Goal: Task Accomplishment & Management: Use online tool/utility

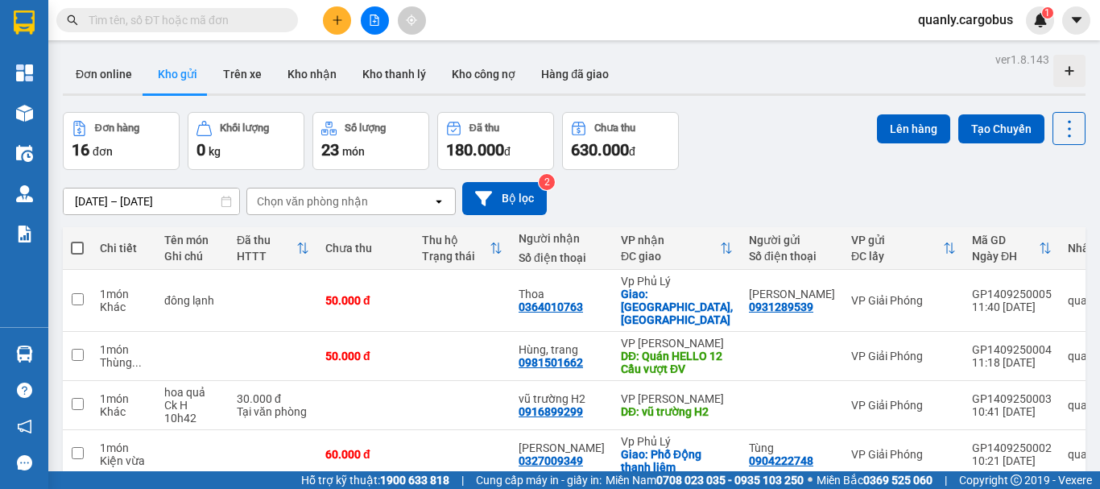
click at [75, 242] on span at bounding box center [77, 248] width 13 height 13
click at [77, 240] on input "checkbox" at bounding box center [77, 240] width 0 height 0
checkbox input "true"
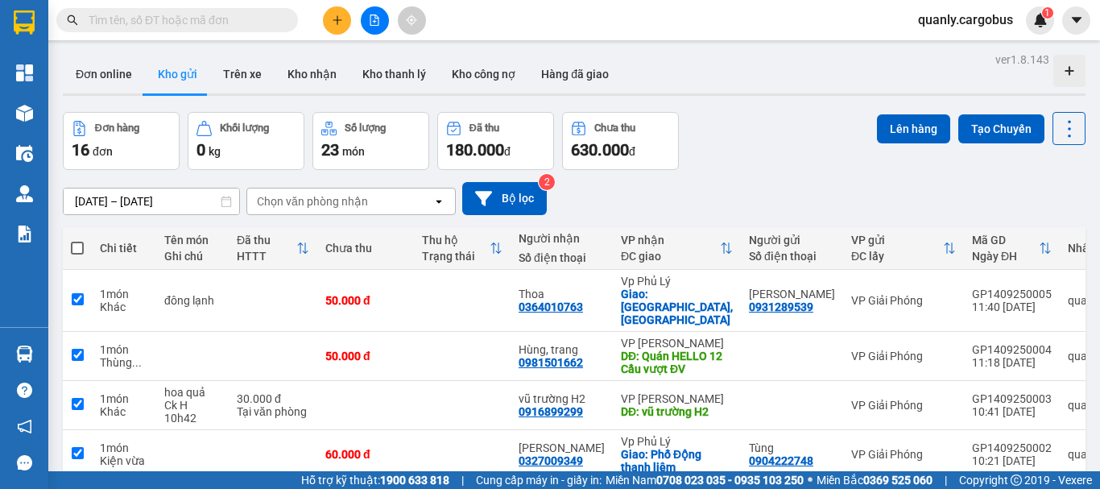
checkbox input "true"
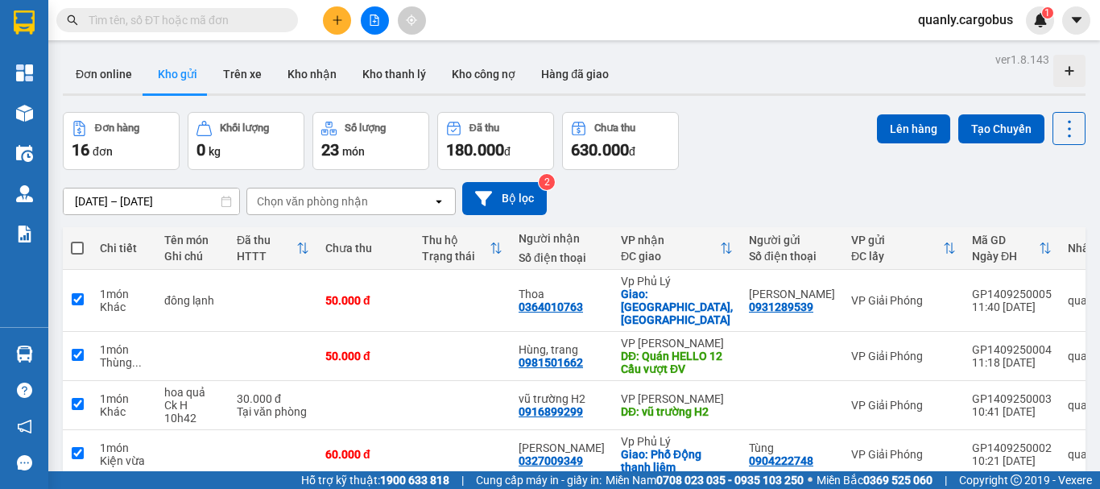
checkbox input "true"
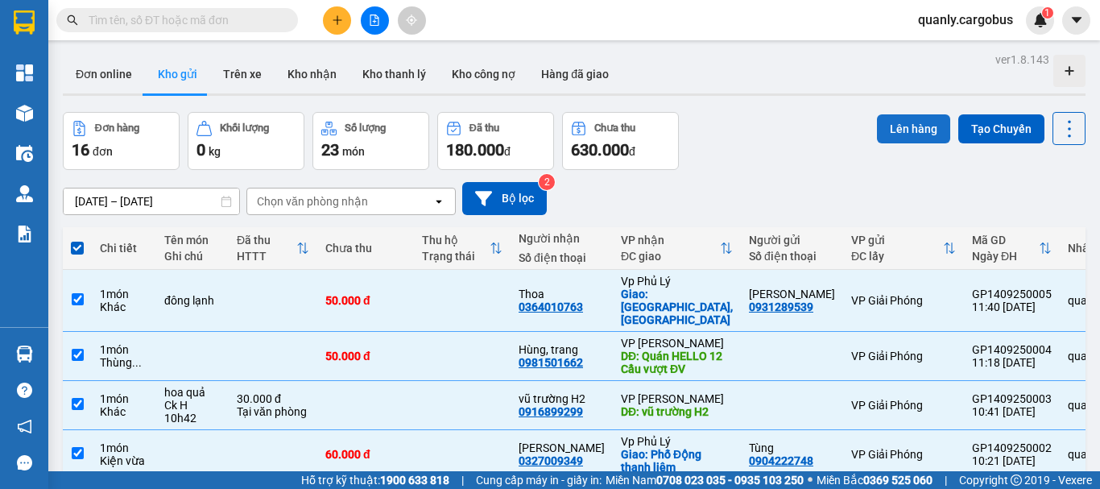
click at [899, 139] on button "Lên hàng" at bounding box center [913, 128] width 73 height 29
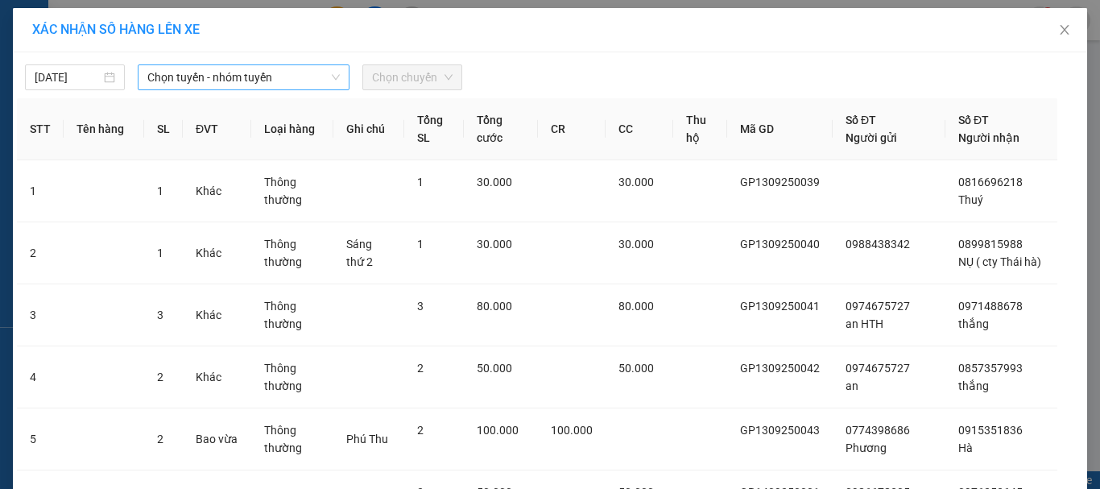
click at [214, 81] on span "Chọn tuyến - nhóm tuyến" at bounding box center [243, 77] width 192 height 24
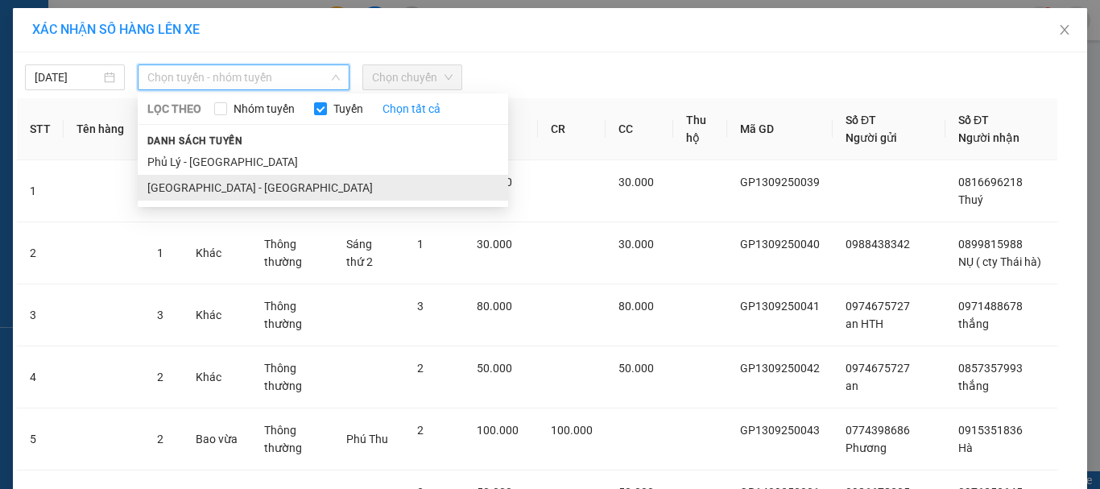
click at [209, 182] on li "[GEOGRAPHIC_DATA] - [GEOGRAPHIC_DATA]" at bounding box center [323, 188] width 370 height 26
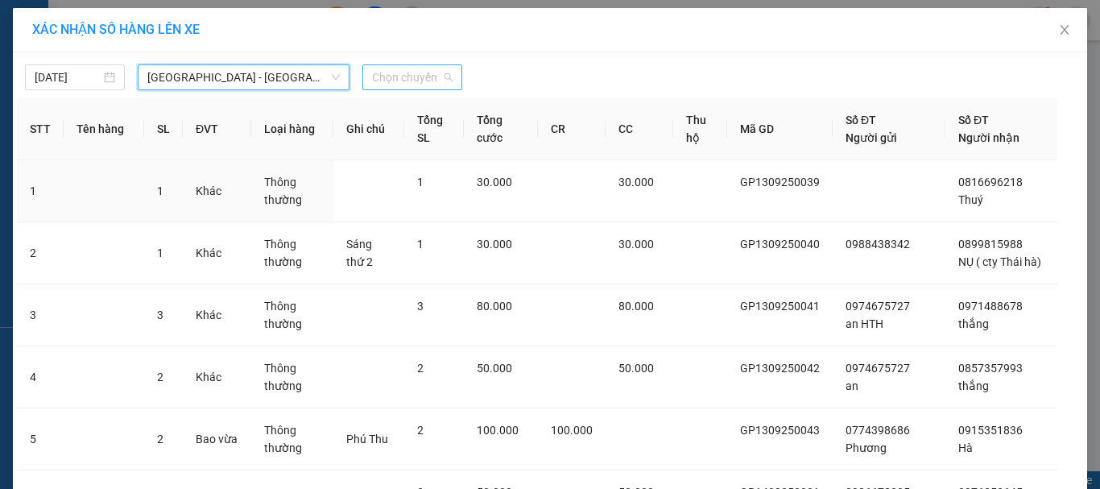
click at [405, 74] on span "Chọn chuyến" at bounding box center [412, 77] width 81 height 24
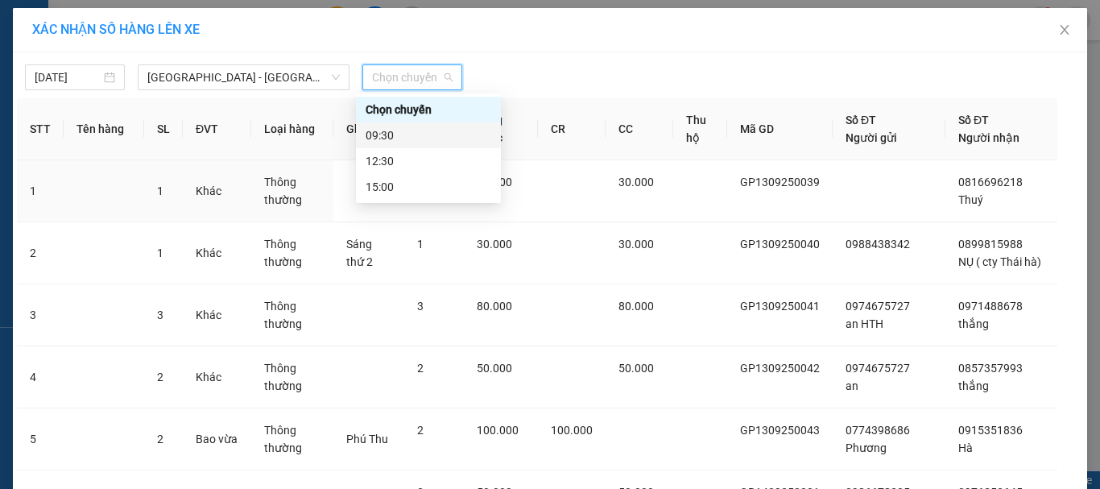
click at [412, 135] on div "09:30" at bounding box center [429, 135] width 126 height 18
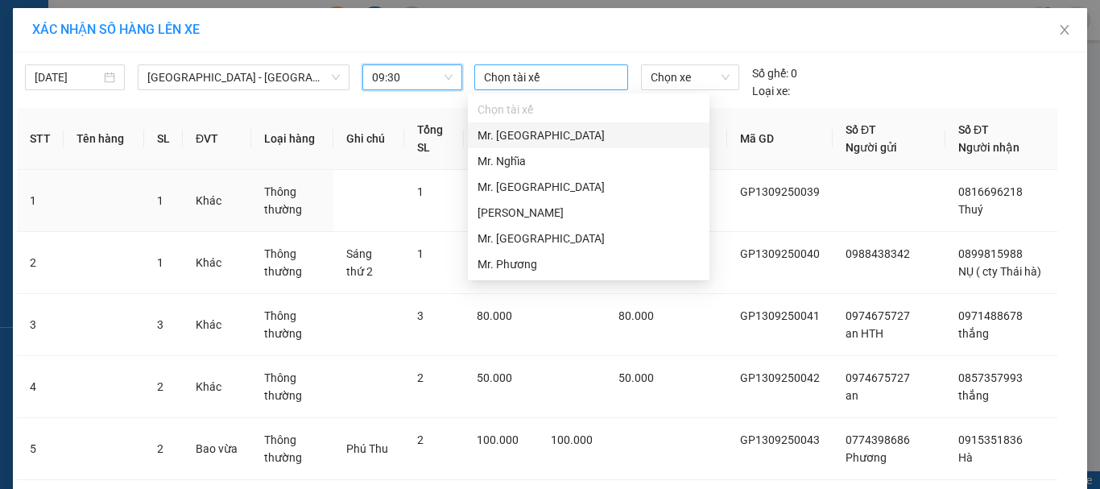
click at [555, 78] on div at bounding box center [551, 77] width 147 height 19
click at [537, 139] on div "Mr. [GEOGRAPHIC_DATA]" at bounding box center [588, 135] width 222 height 18
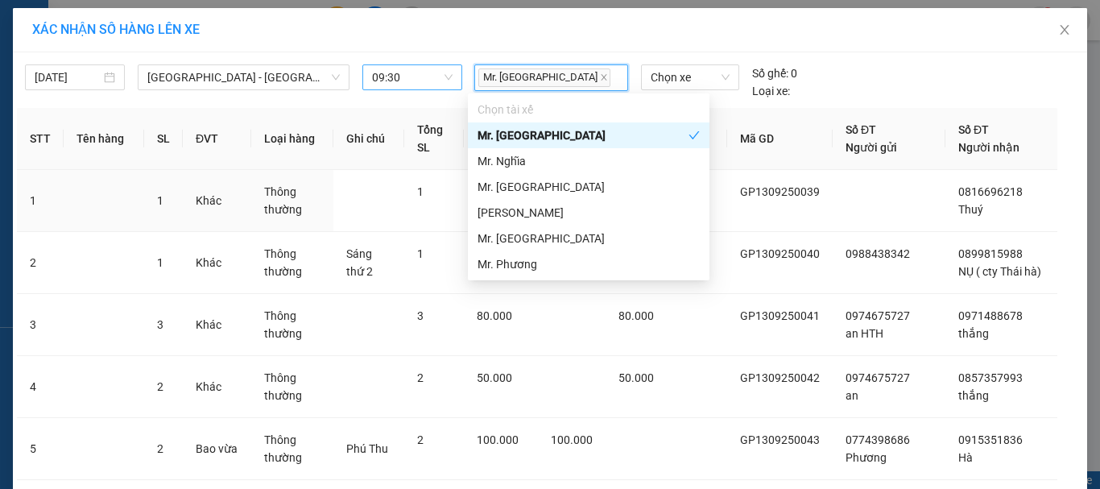
click at [388, 73] on span "09:30" at bounding box center [412, 77] width 81 height 24
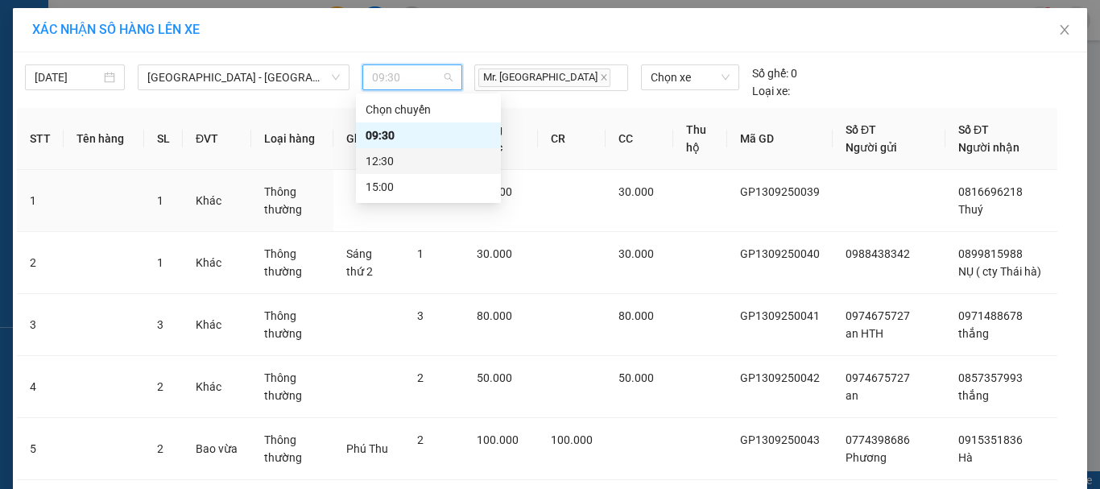
click at [405, 165] on div "12:30" at bounding box center [429, 161] width 126 height 18
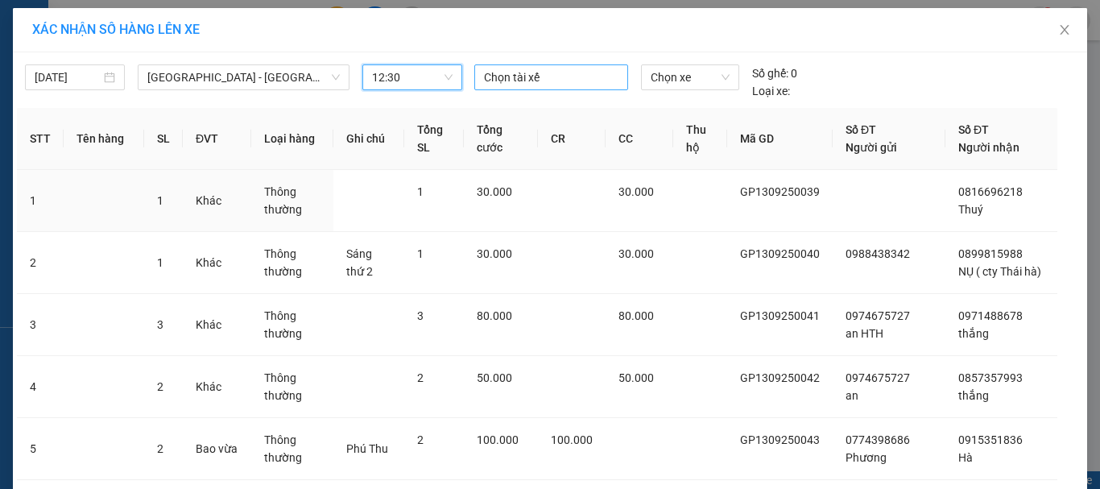
click at [527, 75] on div at bounding box center [551, 77] width 147 height 19
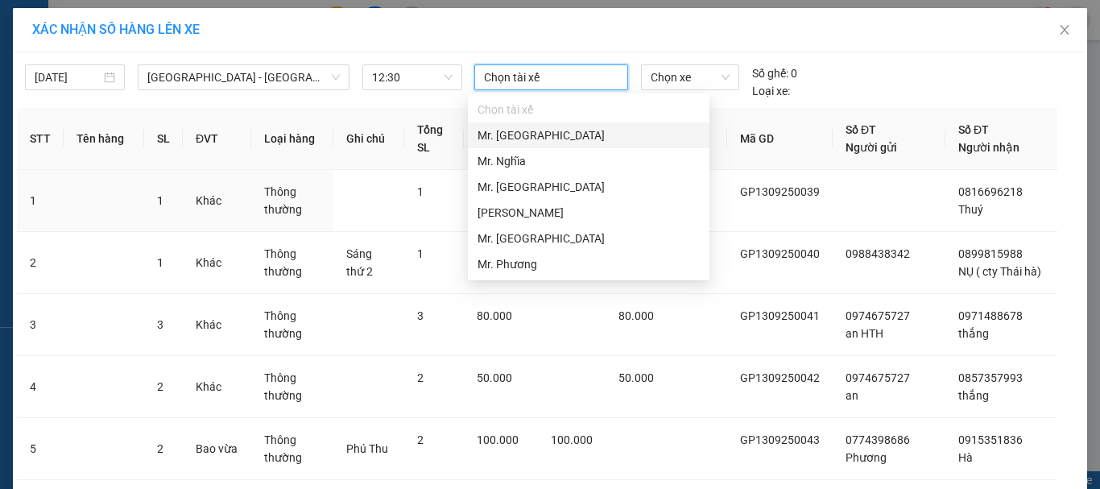
click at [523, 142] on div "Mr. [GEOGRAPHIC_DATA]" at bounding box center [588, 135] width 222 height 18
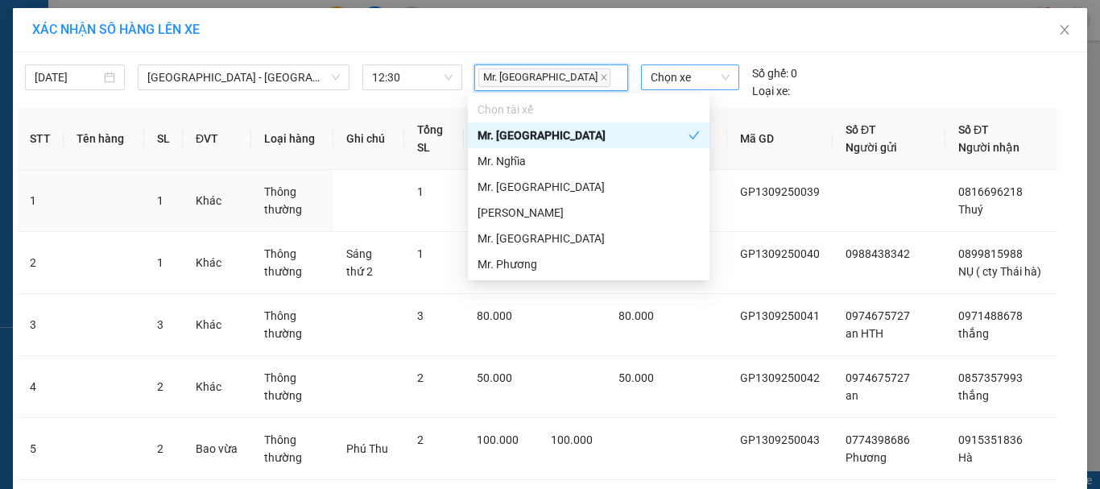
click at [679, 76] on span "Chọn xe" at bounding box center [690, 77] width 79 height 24
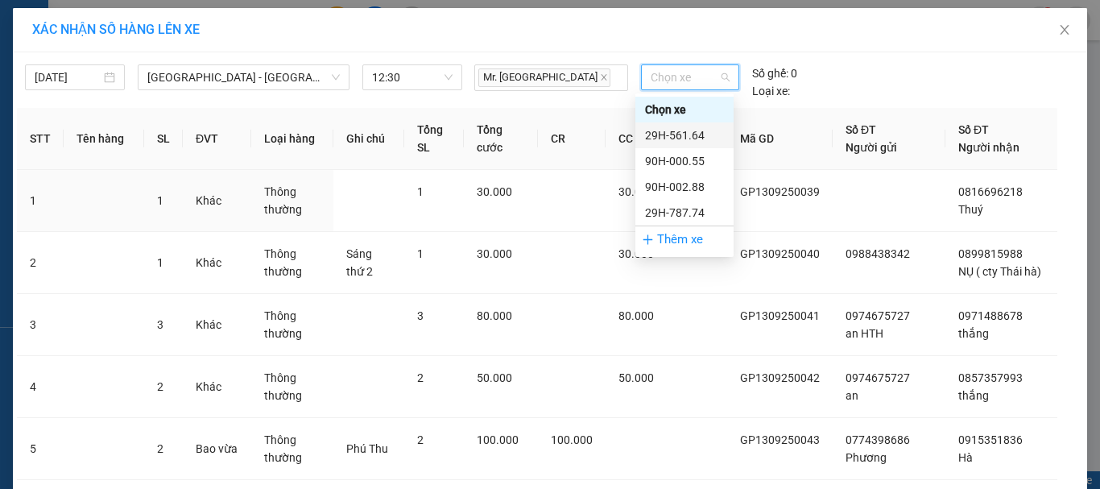
click at [692, 136] on div "29H-561.64" at bounding box center [684, 135] width 79 height 18
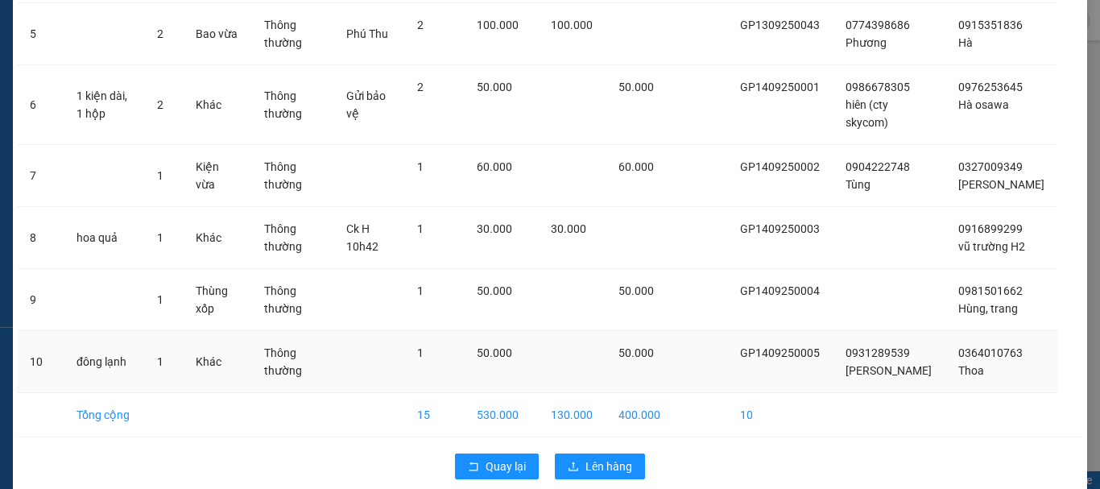
scroll to position [445, 0]
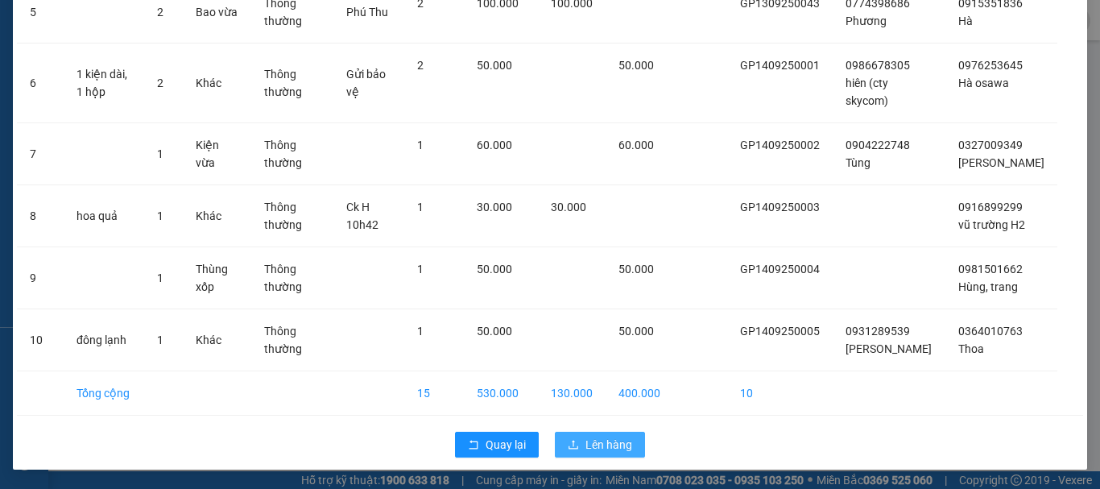
click at [596, 437] on span "Lên hàng" at bounding box center [608, 445] width 47 height 18
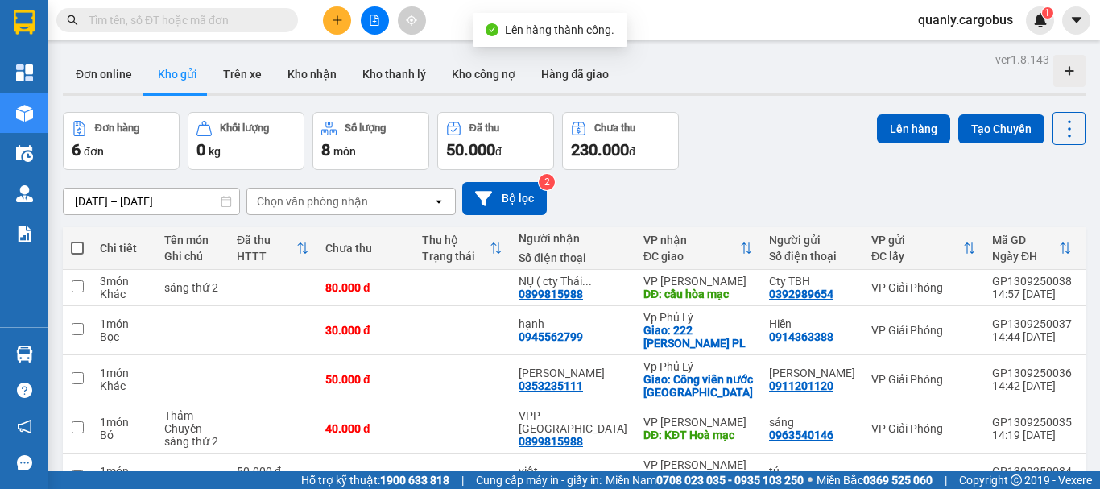
click at [76, 246] on span at bounding box center [77, 248] width 13 height 13
click at [77, 240] on input "checkbox" at bounding box center [77, 240] width 0 height 0
checkbox input "true"
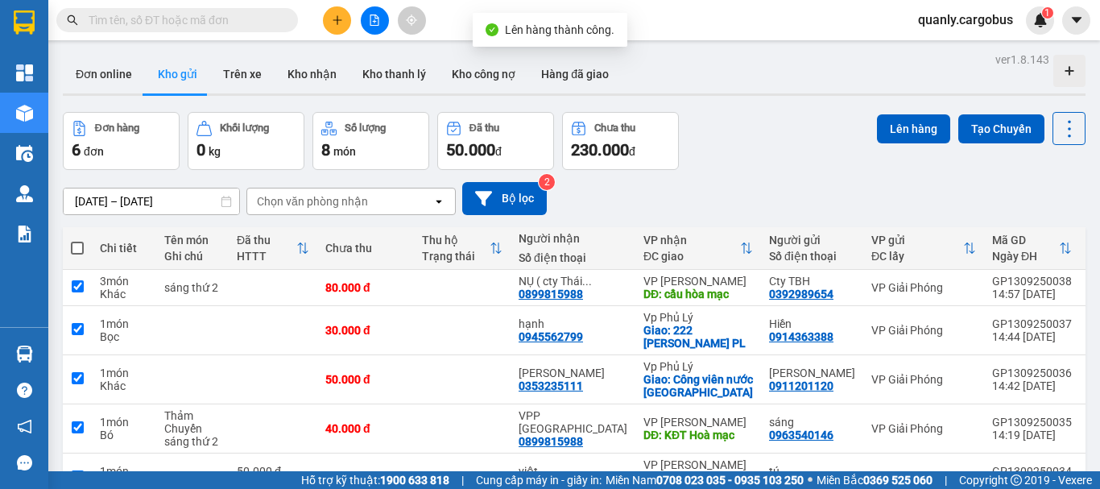
checkbox input "true"
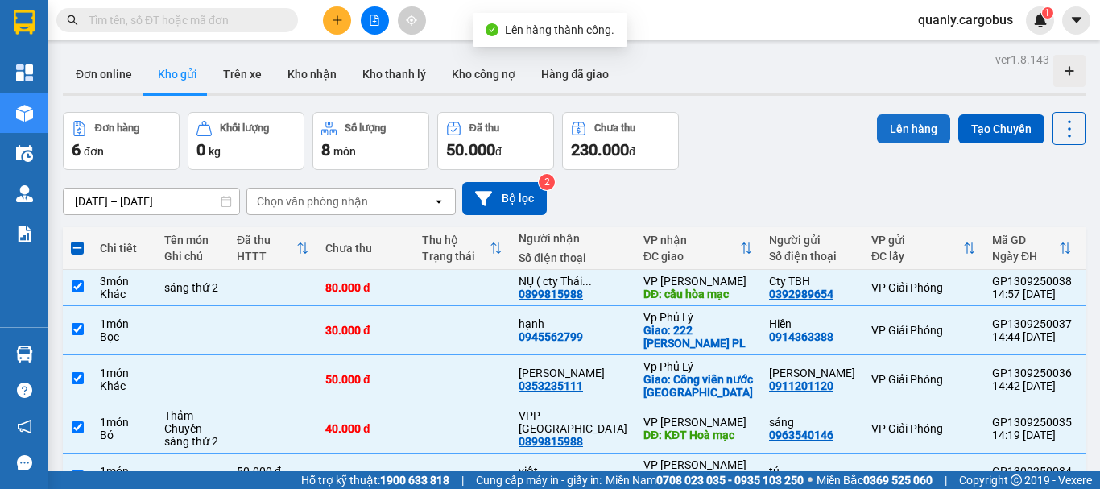
click at [881, 136] on button "Lên hàng" at bounding box center [913, 128] width 73 height 29
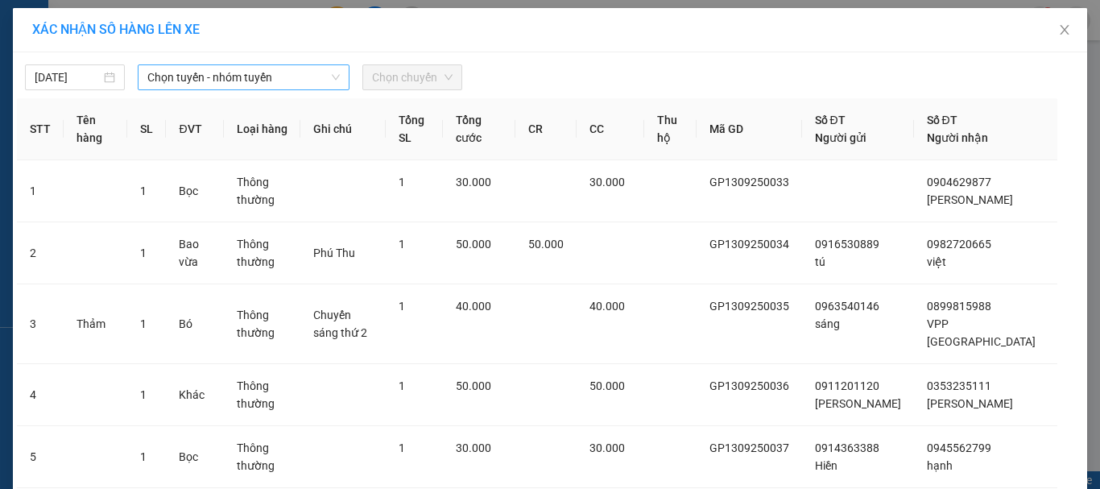
click at [238, 89] on span "Chọn tuyến - nhóm tuyến" at bounding box center [243, 77] width 192 height 24
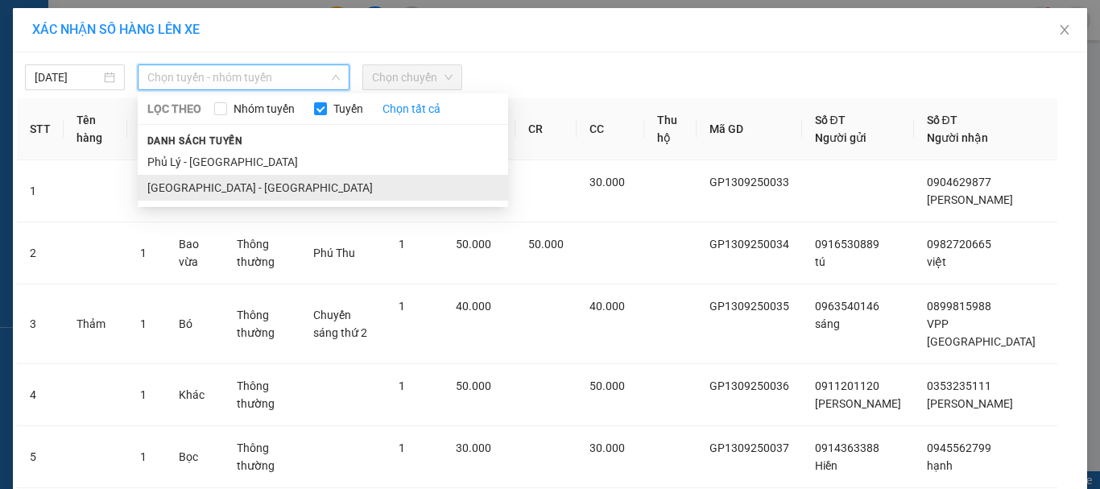
click at [218, 179] on li "[GEOGRAPHIC_DATA] - [GEOGRAPHIC_DATA]" at bounding box center [323, 188] width 370 height 26
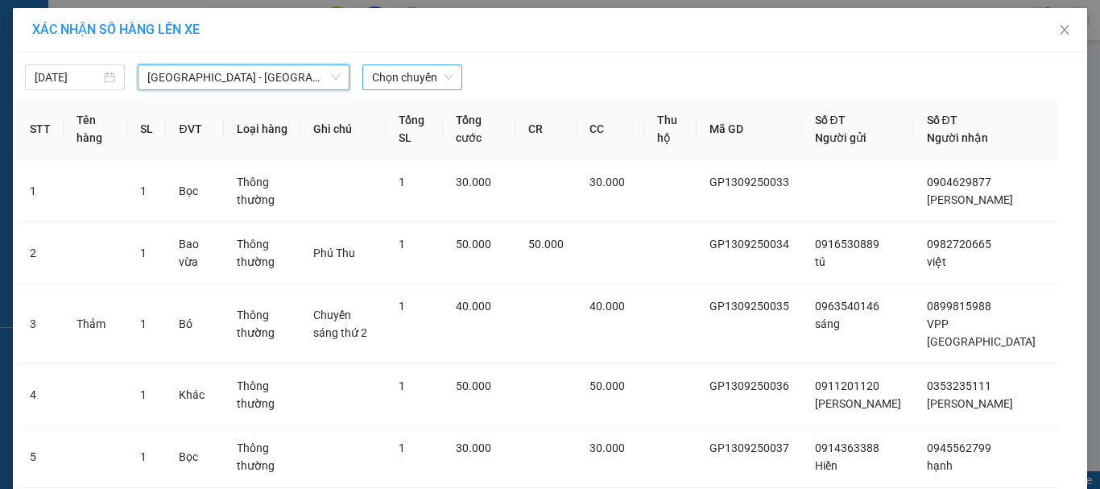
click at [402, 79] on span "Chọn chuyến" at bounding box center [412, 77] width 81 height 24
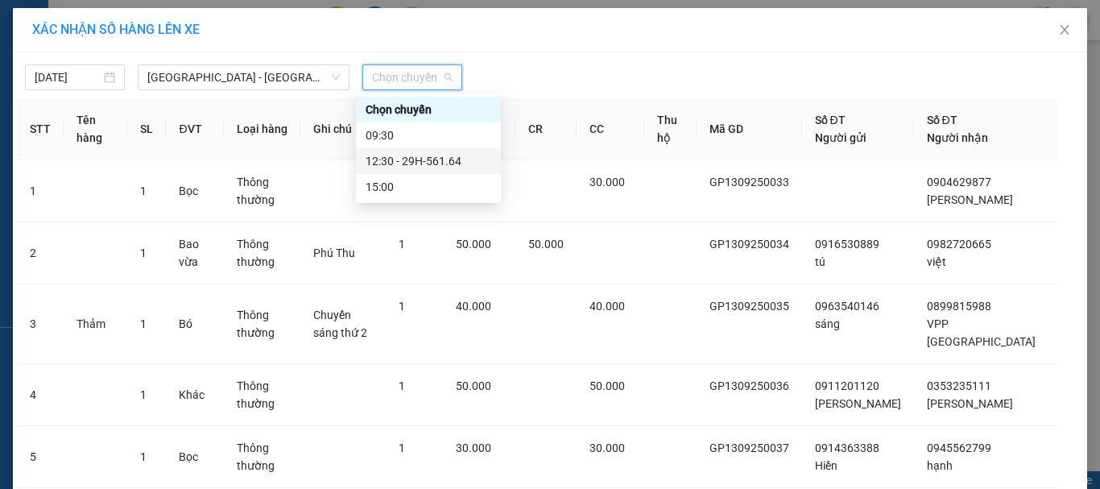
click at [437, 156] on div "12:30 - 29H-561.64" at bounding box center [429, 161] width 126 height 18
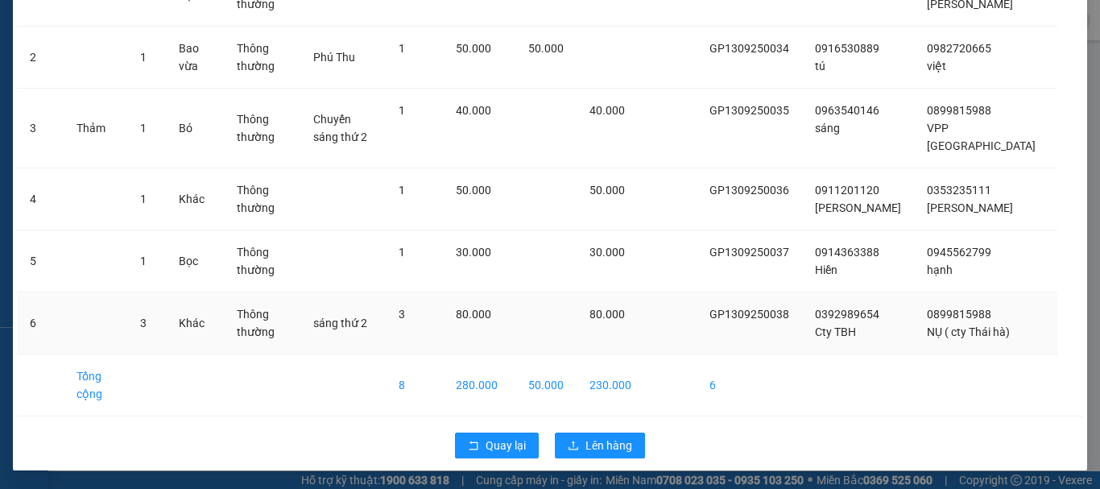
scroll to position [206, 0]
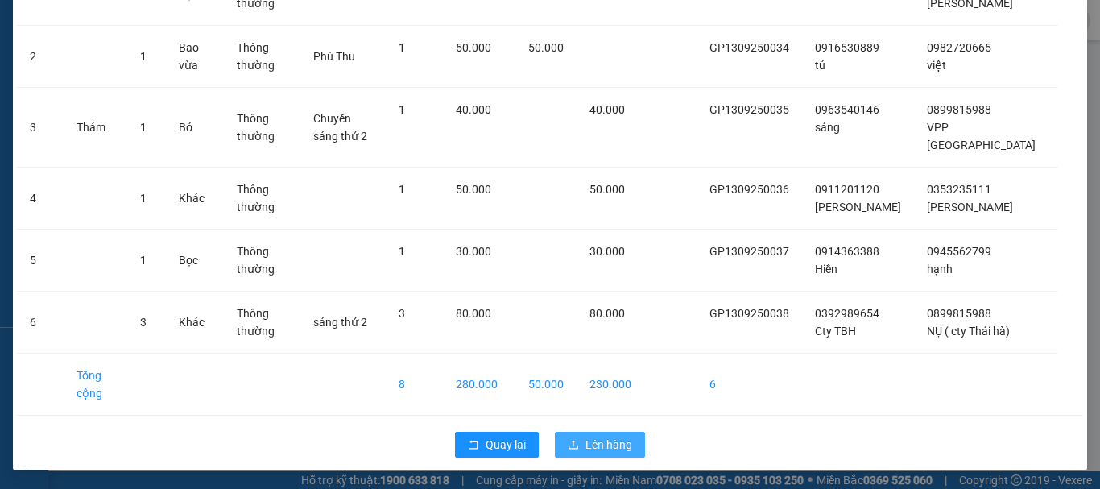
click at [593, 449] on span "Lên hàng" at bounding box center [608, 445] width 47 height 18
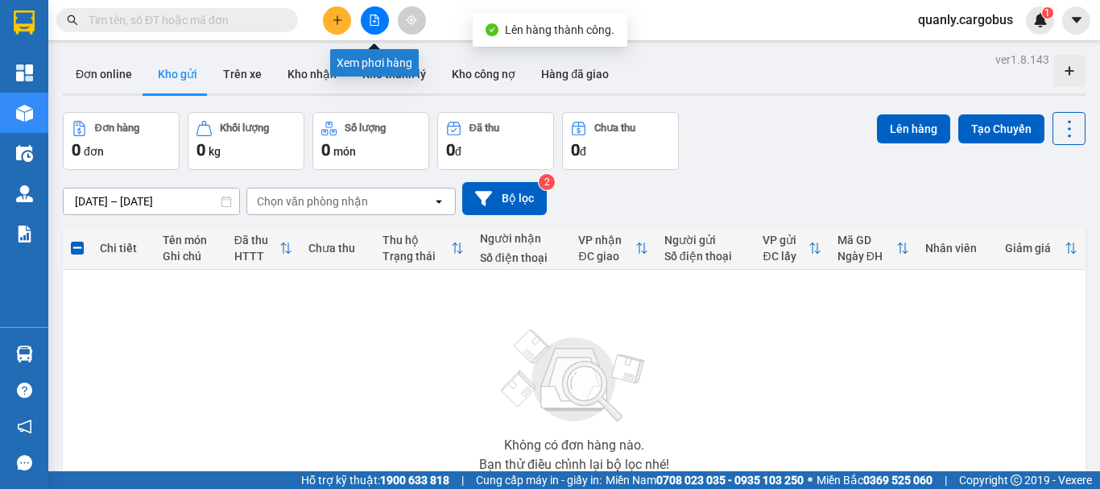
click at [384, 12] on button at bounding box center [375, 20] width 28 height 28
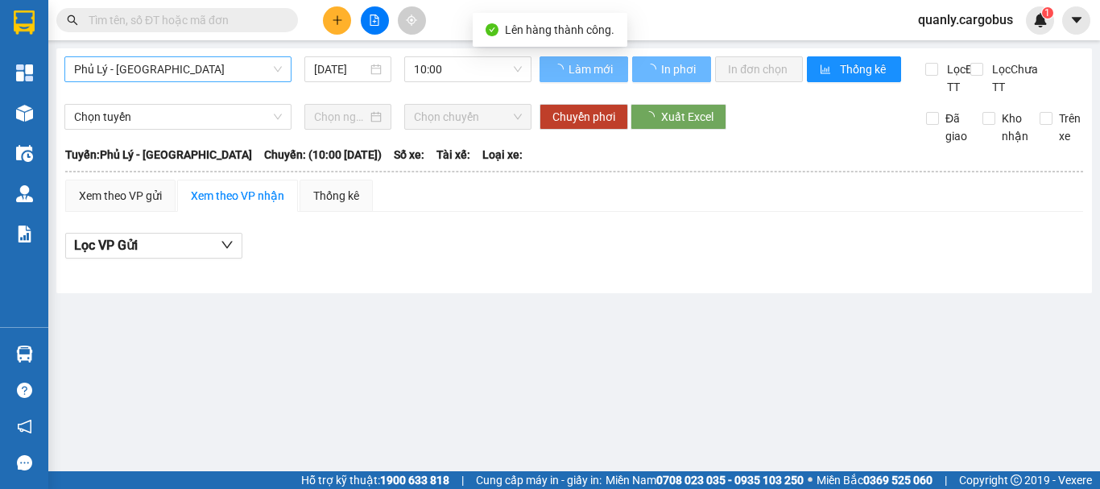
click at [168, 64] on span "Phủ Lý - [GEOGRAPHIC_DATA]" at bounding box center [178, 69] width 208 height 24
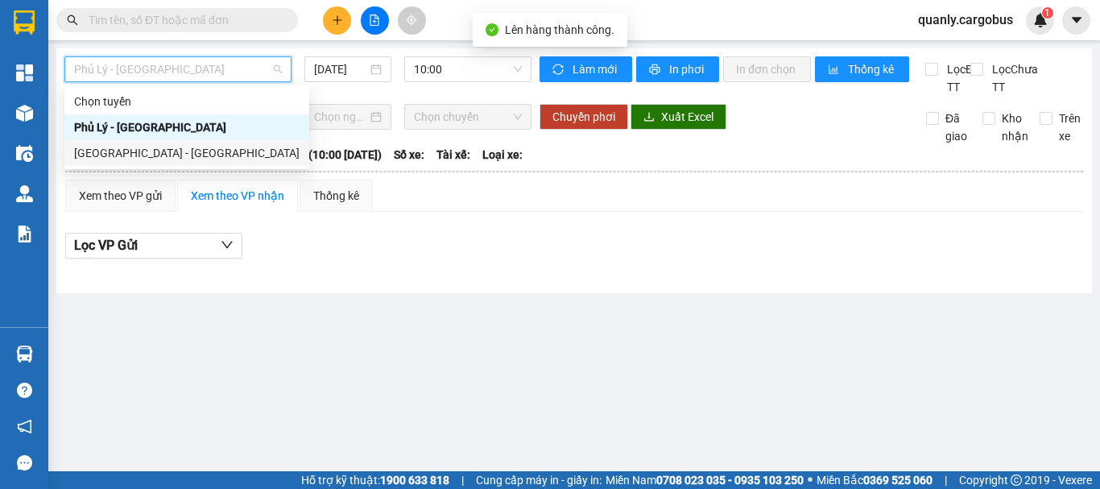
click at [134, 147] on div "[GEOGRAPHIC_DATA] - [GEOGRAPHIC_DATA]" at bounding box center [186, 153] width 225 height 18
type input "[DATE]"
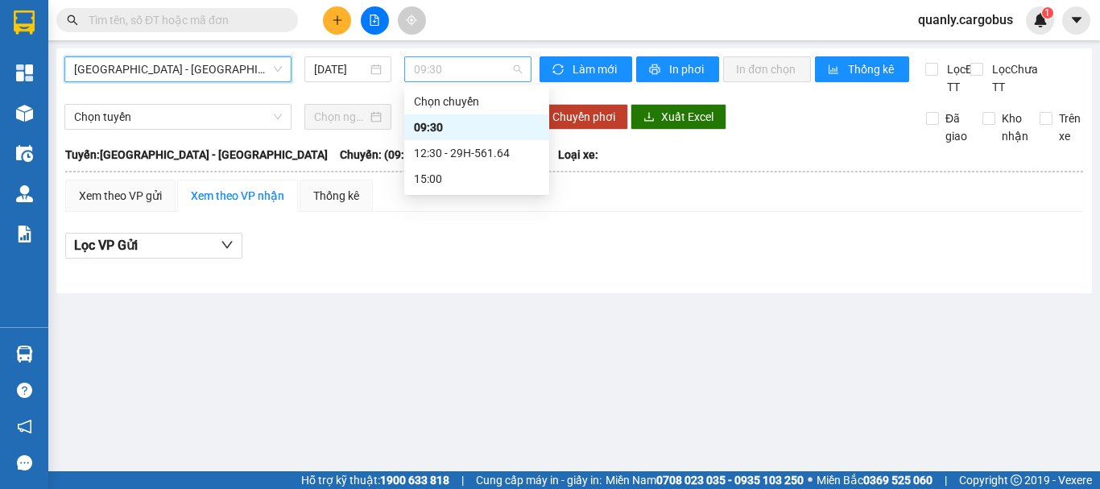
click at [462, 68] on span "09:30" at bounding box center [468, 69] width 108 height 24
click at [460, 153] on div "12:30 - 29H-561.64" at bounding box center [477, 153] width 126 height 18
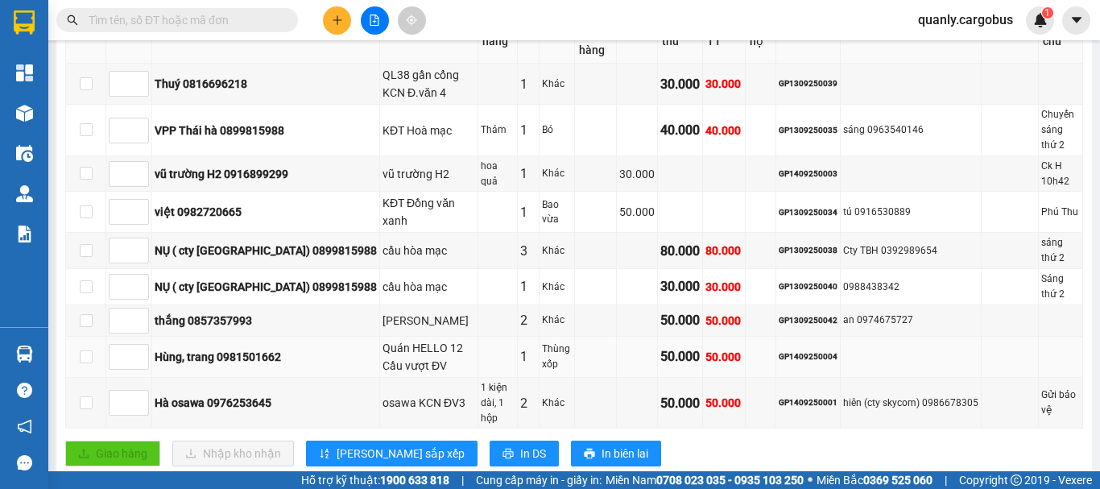
scroll to position [322, 0]
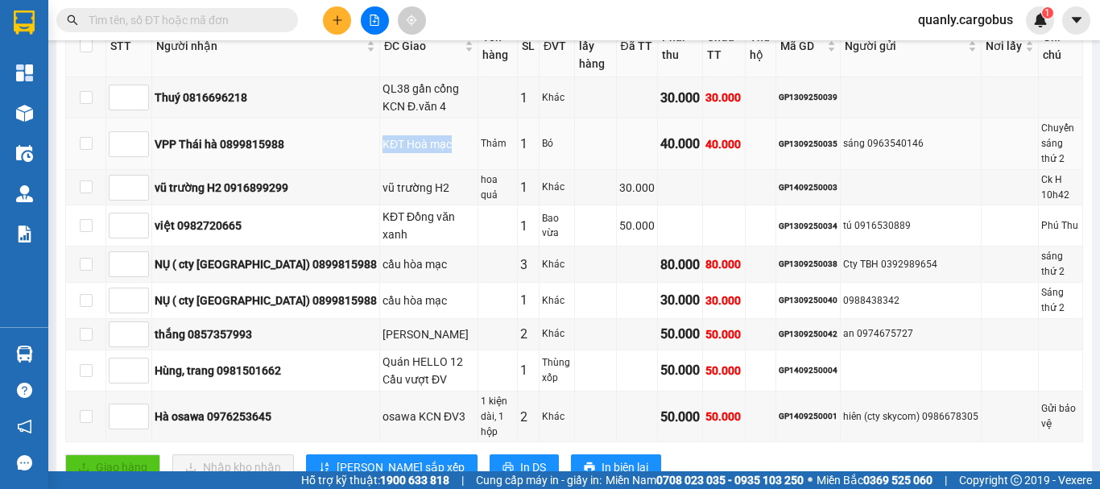
drag, startPoint x: 300, startPoint y: 140, endPoint x: 408, endPoint y: 136, distance: 108.8
click at [408, 136] on tr "VPP Thái hà 0899815988 KĐT Hoà mạc Thảm 1 Bó 40.000 40.000 GP1309250035 sáng 09…" at bounding box center [574, 144] width 1017 height 52
drag, startPoint x: 338, startPoint y: 237, endPoint x: 563, endPoint y: 247, distance: 224.9
click at [560, 247] on tr "NỤ ( cty [GEOGRAPHIC_DATA]) 0899815988 cầu hòa mạc 3 Khác 80.000 80.000 GP13092…" at bounding box center [574, 264] width 1017 height 36
drag, startPoint x: 341, startPoint y: 269, endPoint x: 403, endPoint y: 280, distance: 63.0
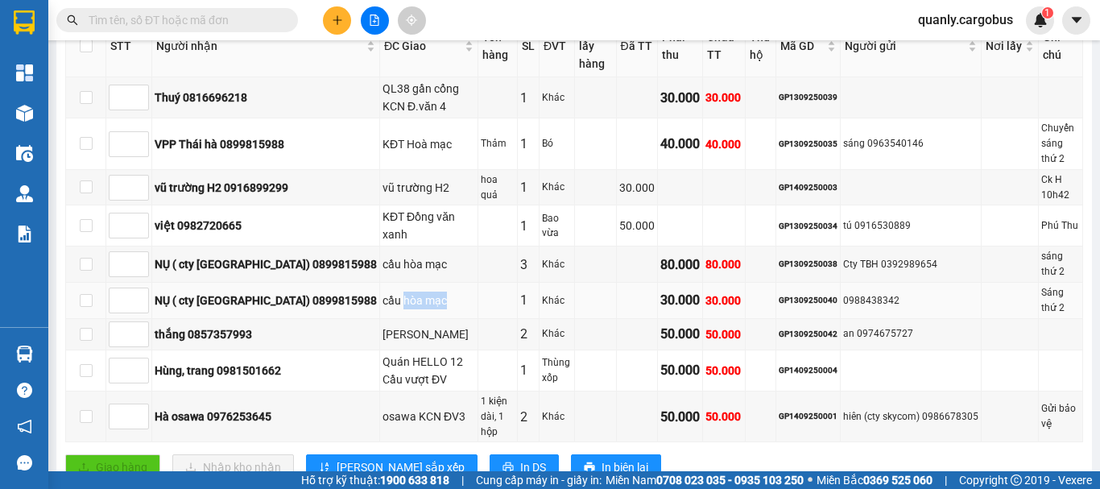
click at [403, 291] on div "cầu hòa mạc" at bounding box center [428, 300] width 93 height 18
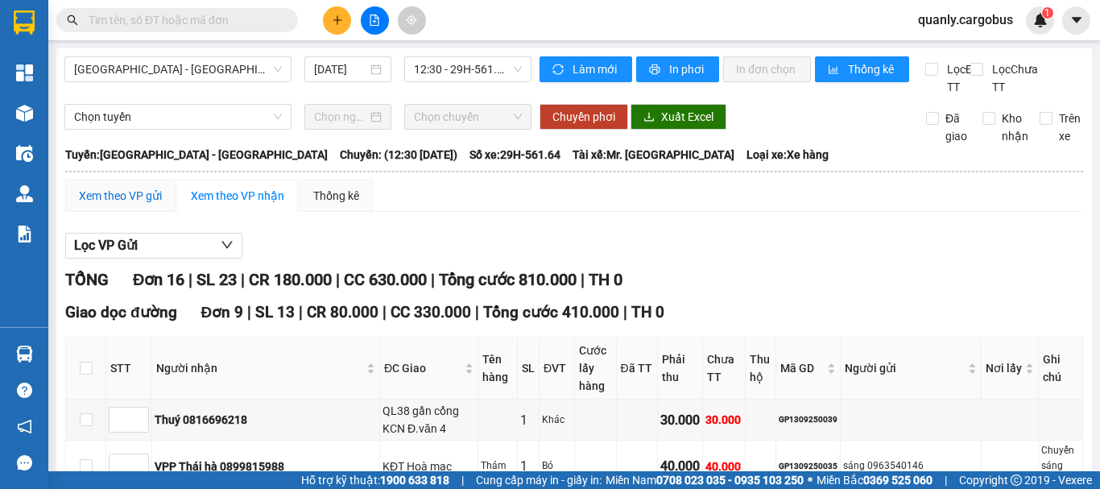
click at [112, 205] on div "Xem theo VP gửi" at bounding box center [120, 196] width 83 height 18
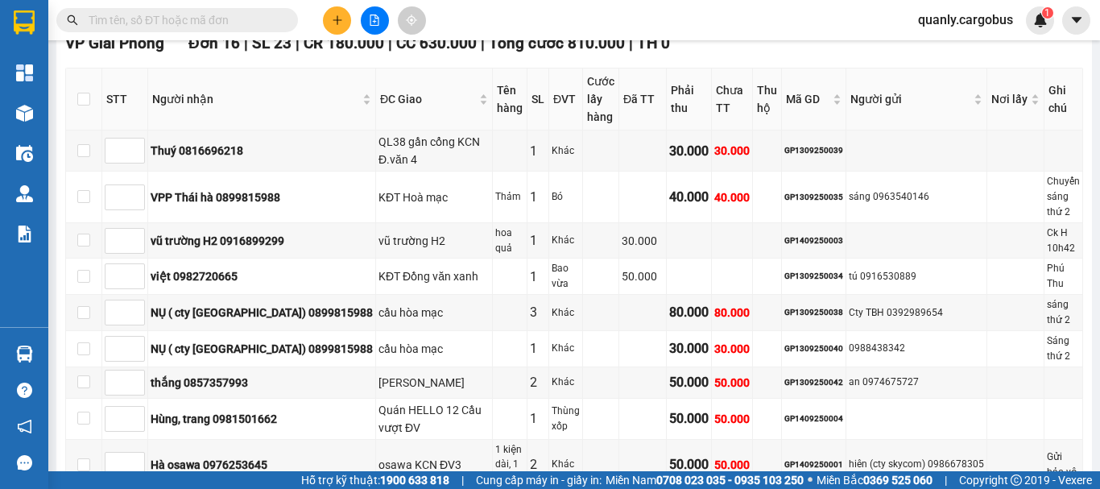
scroll to position [322, 0]
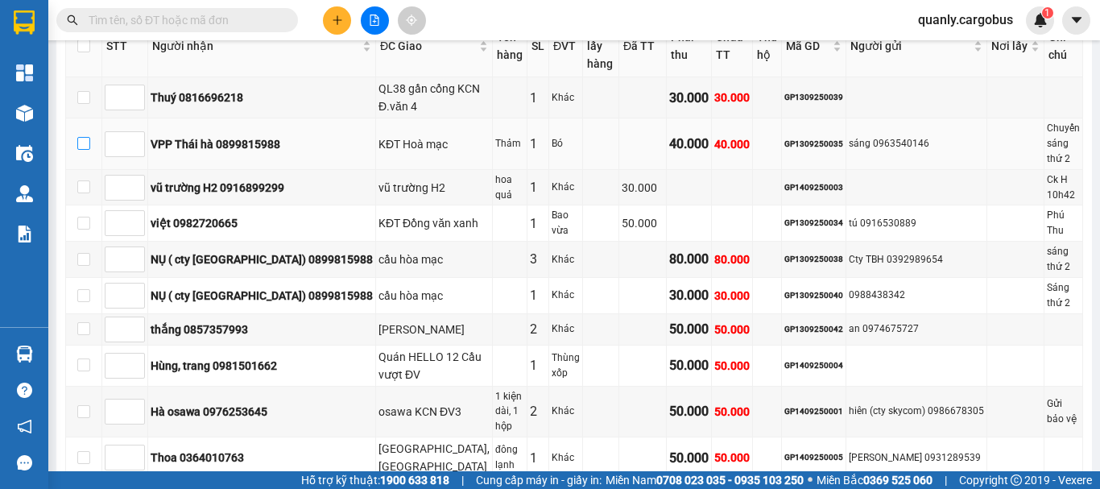
click at [90, 138] on input "checkbox" at bounding box center [83, 143] width 13 height 13
checkbox input "true"
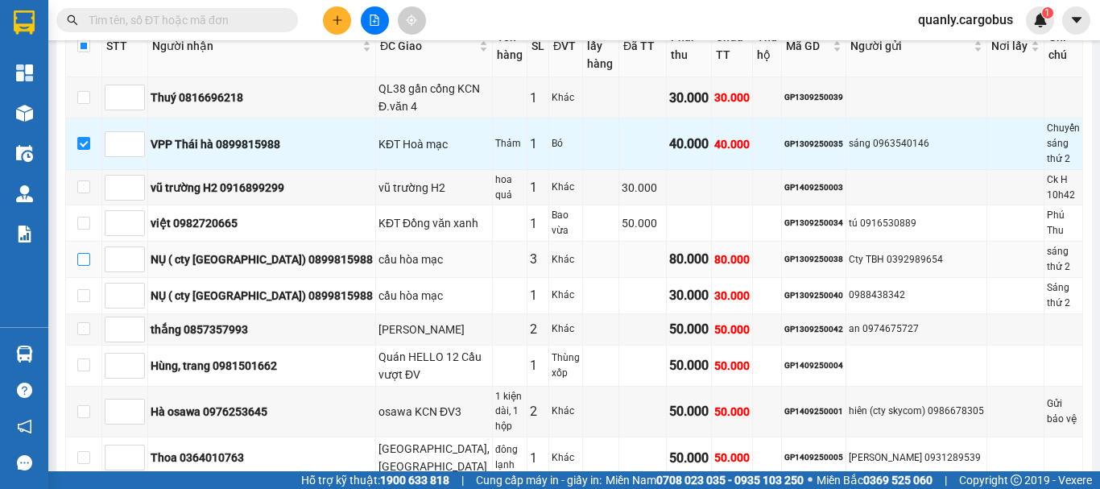
click at [79, 253] on input "checkbox" at bounding box center [83, 259] width 13 height 13
checkbox input "true"
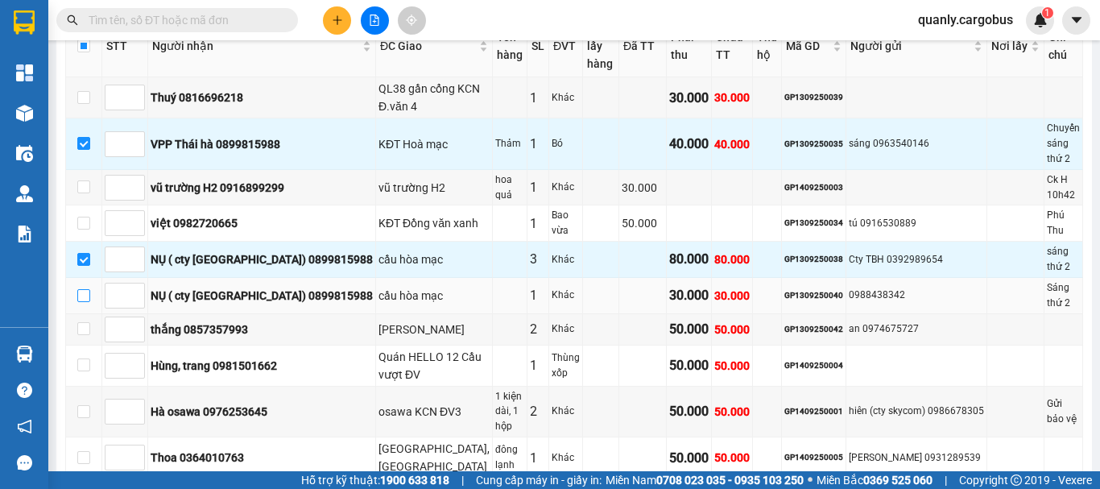
click at [86, 289] on input "checkbox" at bounding box center [83, 295] width 13 height 13
checkbox input "true"
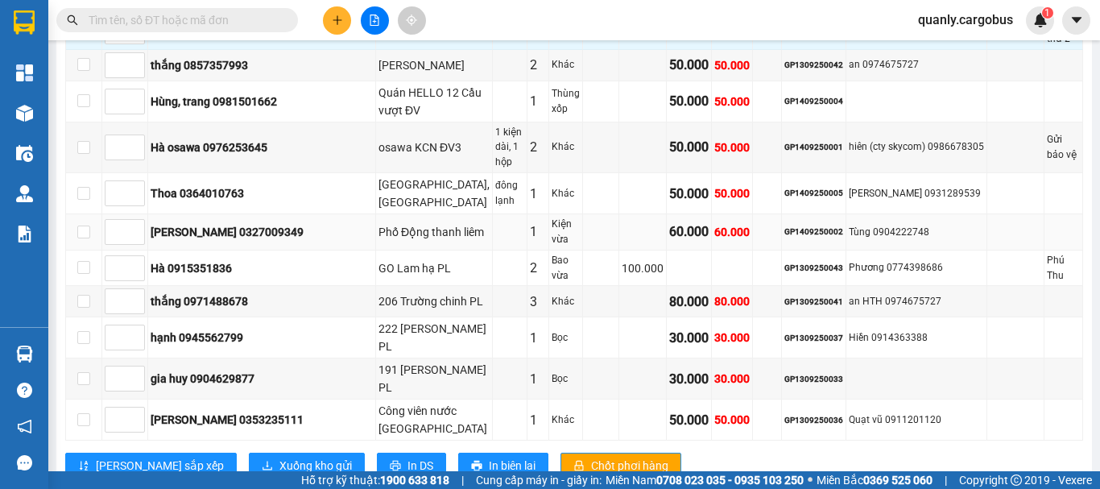
scroll to position [591, 0]
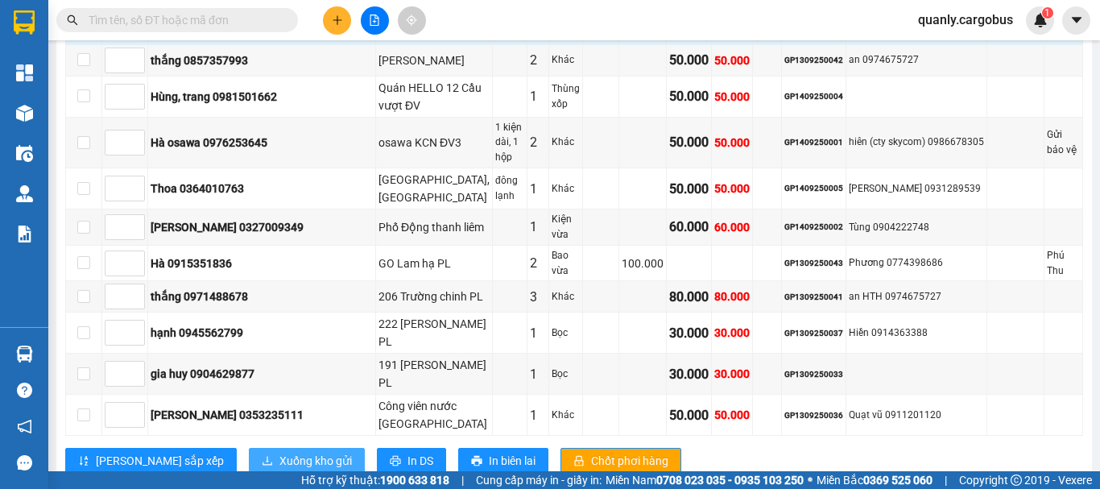
click at [279, 452] on span "Xuống kho gửi" at bounding box center [315, 461] width 72 height 18
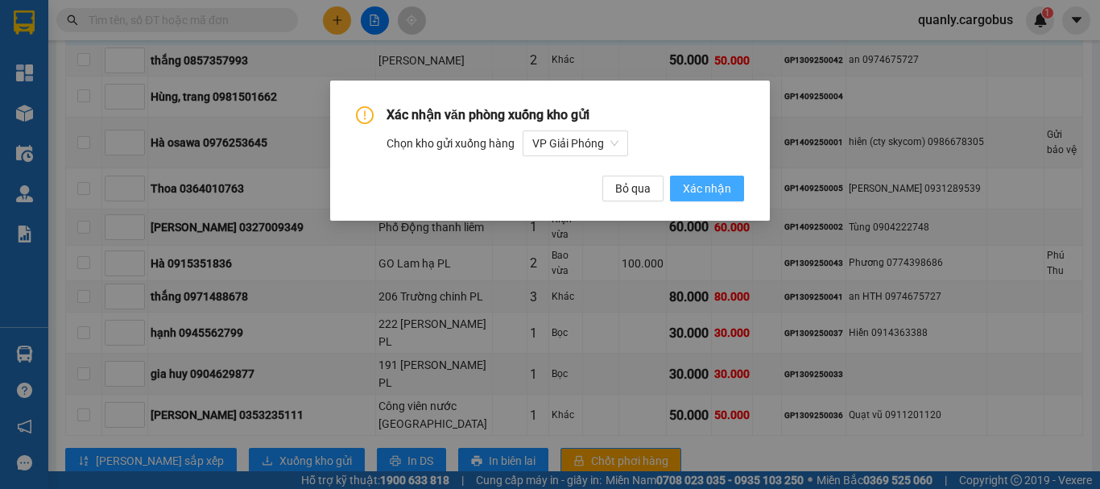
click at [718, 187] on span "Xác nhận" at bounding box center [707, 189] width 48 height 18
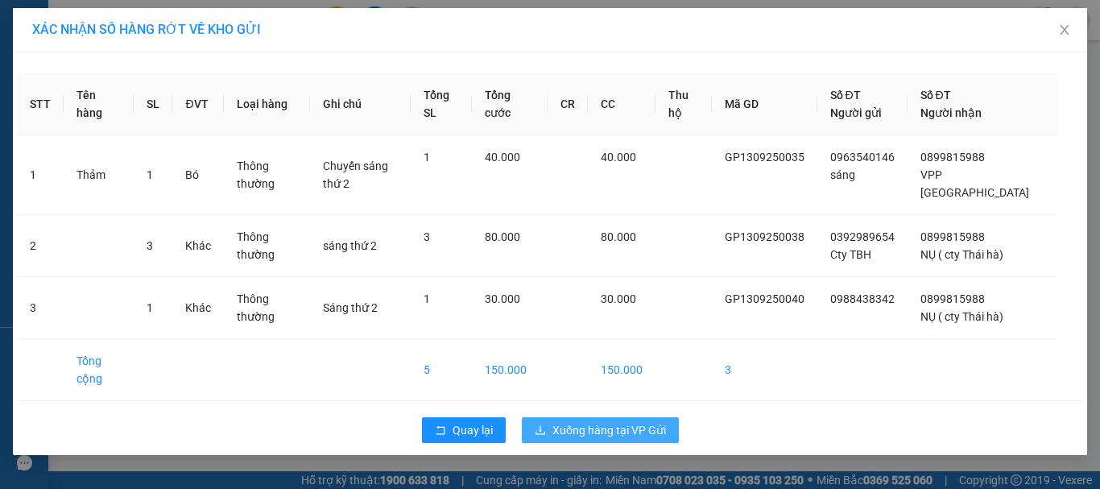
click at [586, 421] on span "Xuống hàng tại VP Gửi" at bounding box center [609, 430] width 114 height 18
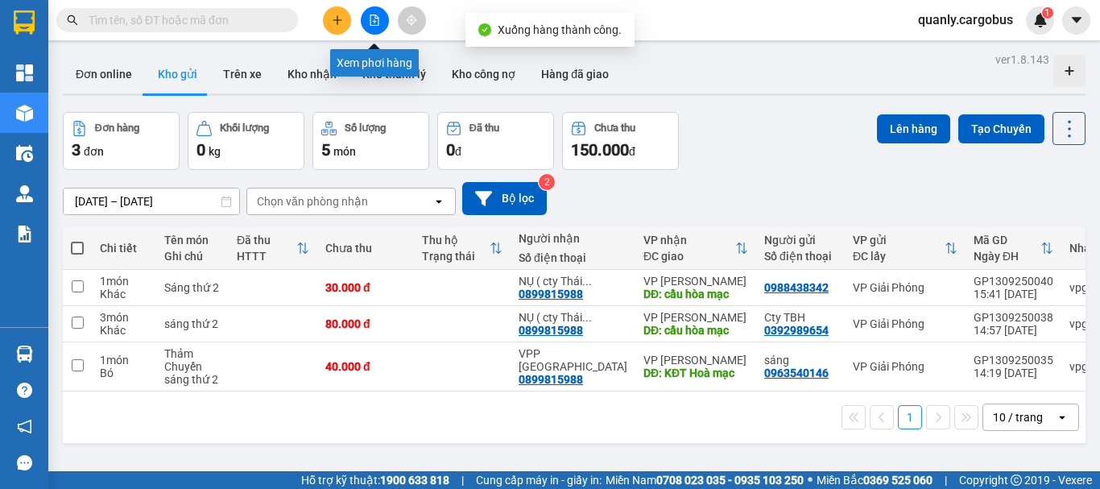
click at [372, 20] on icon "file-add" at bounding box center [374, 19] width 11 height 11
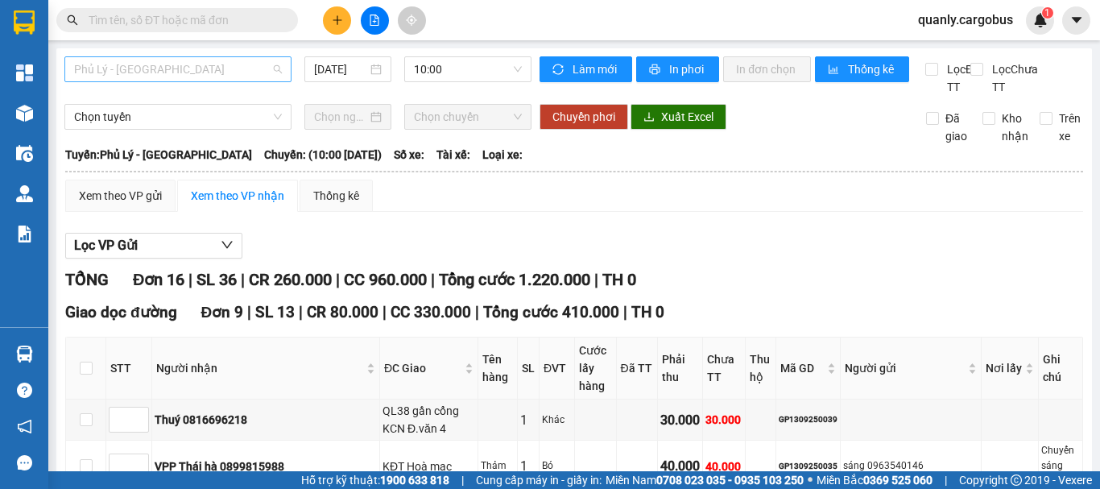
click at [175, 74] on span "Phủ Lý - [GEOGRAPHIC_DATA]" at bounding box center [178, 69] width 208 height 24
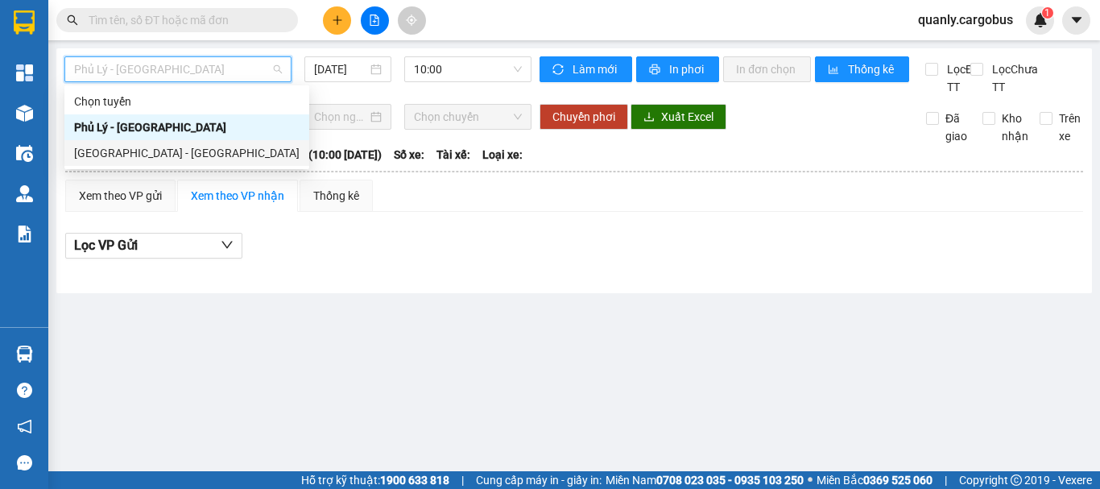
click at [127, 152] on div "[GEOGRAPHIC_DATA] - [GEOGRAPHIC_DATA]" at bounding box center [186, 153] width 225 height 18
type input "[DATE]"
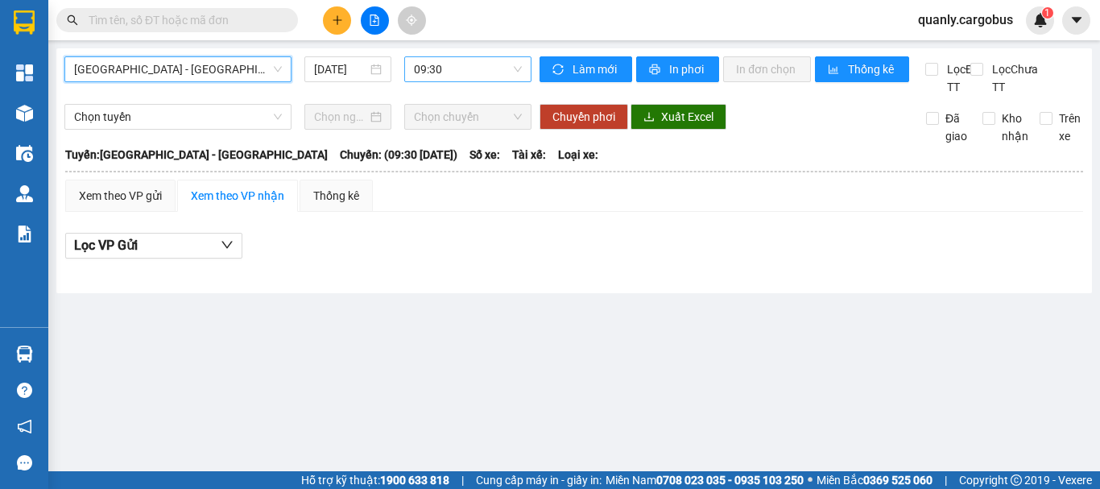
click at [457, 71] on span "09:30" at bounding box center [468, 69] width 108 height 24
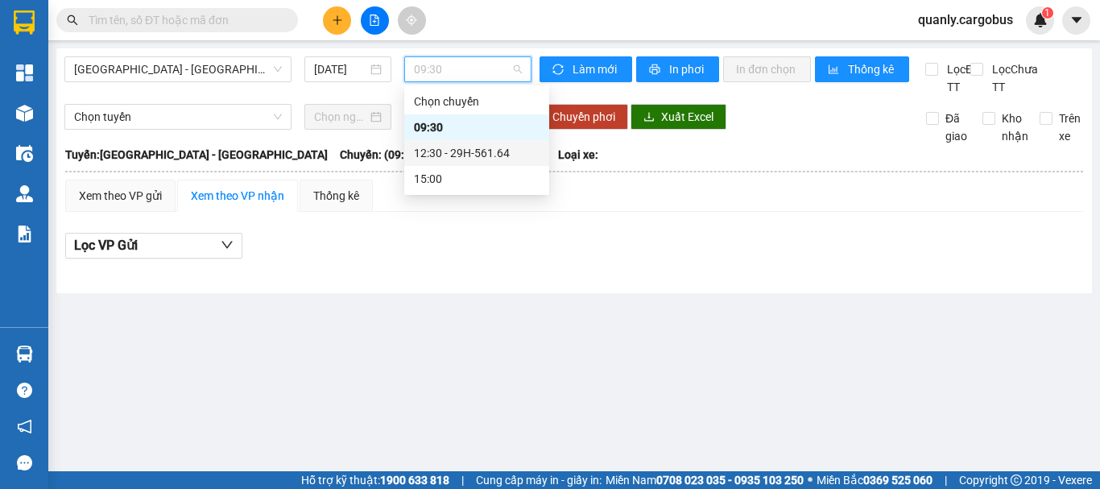
click at [457, 145] on div "12:30 - 29H-561.64" at bounding box center [477, 153] width 126 height 18
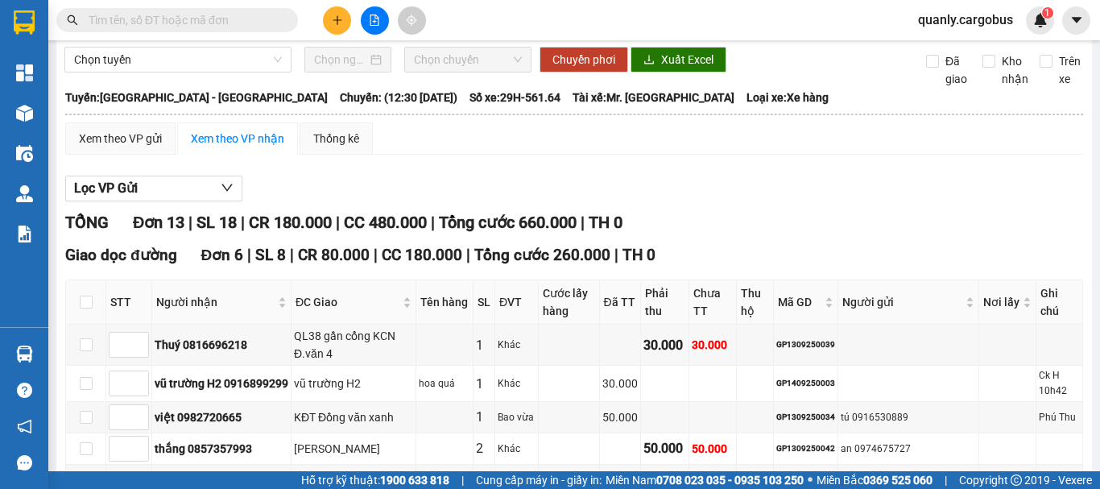
scroll to position [81, 0]
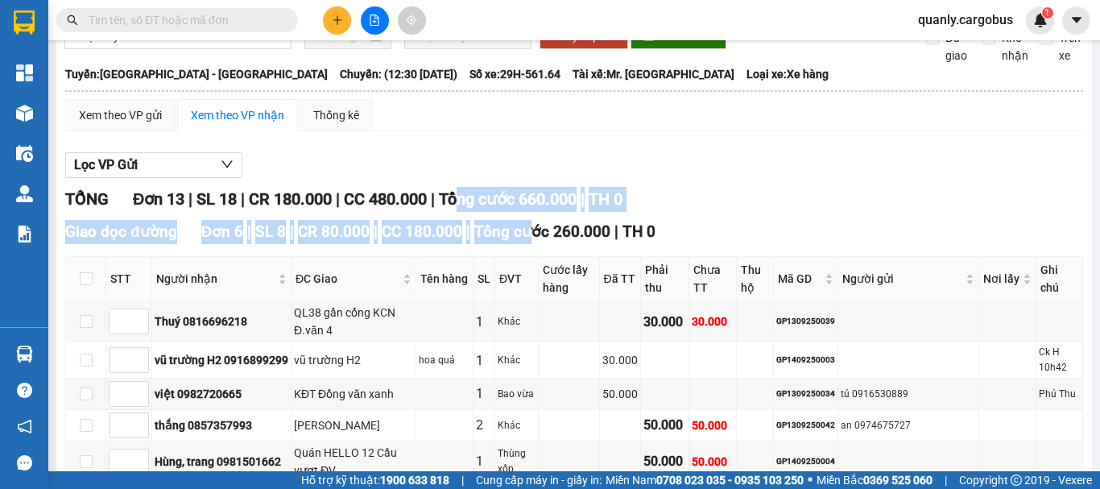
drag, startPoint x: 475, startPoint y: 219, endPoint x: 537, endPoint y: 260, distance: 74.4
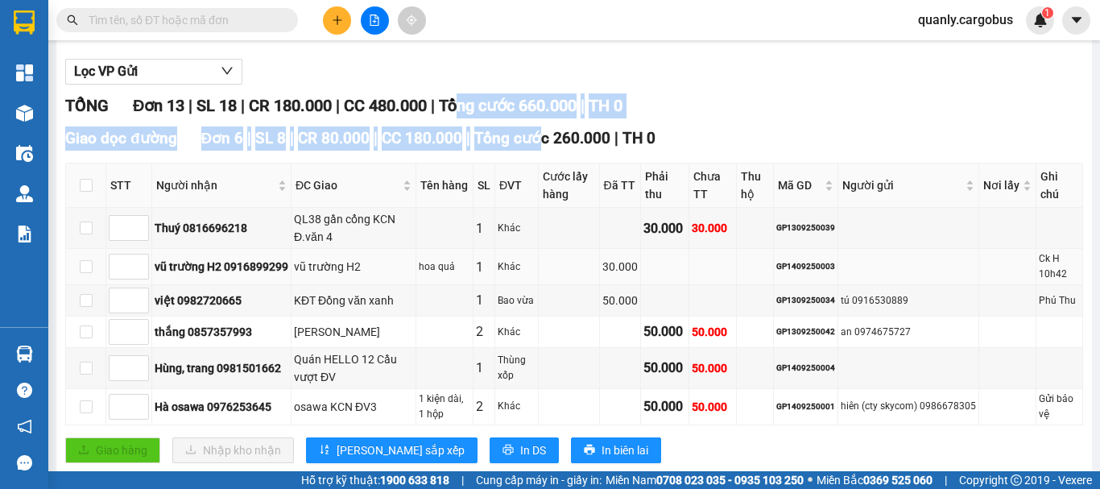
scroll to position [242, 0]
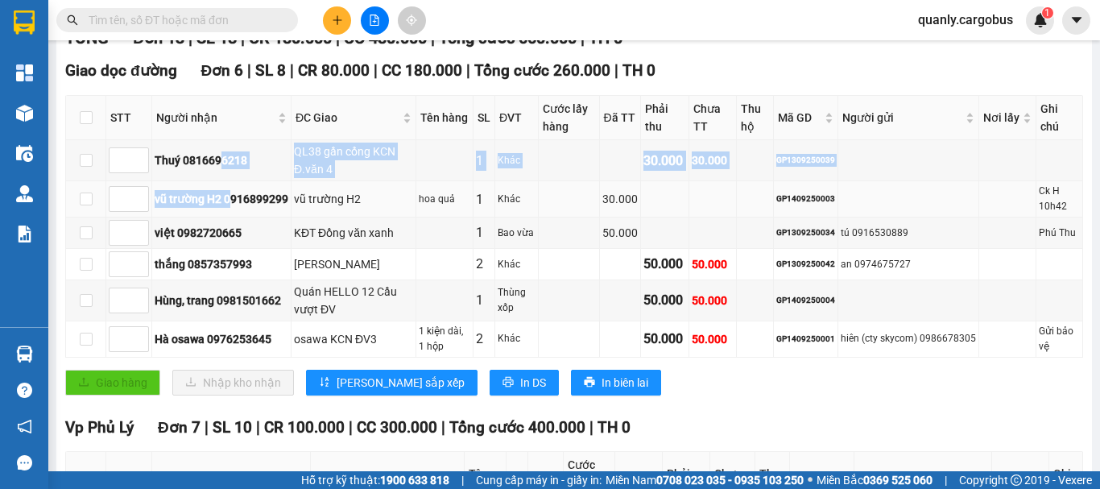
drag, startPoint x: 221, startPoint y: 188, endPoint x: 254, endPoint y: 219, distance: 45.6
click at [237, 209] on tbody "Thuý 0816696218 QL38 gần cổng KCN Đ.văn 4 1 Khác 30.000 30.000 GP1309250039 vũ …" at bounding box center [574, 248] width 1017 height 217
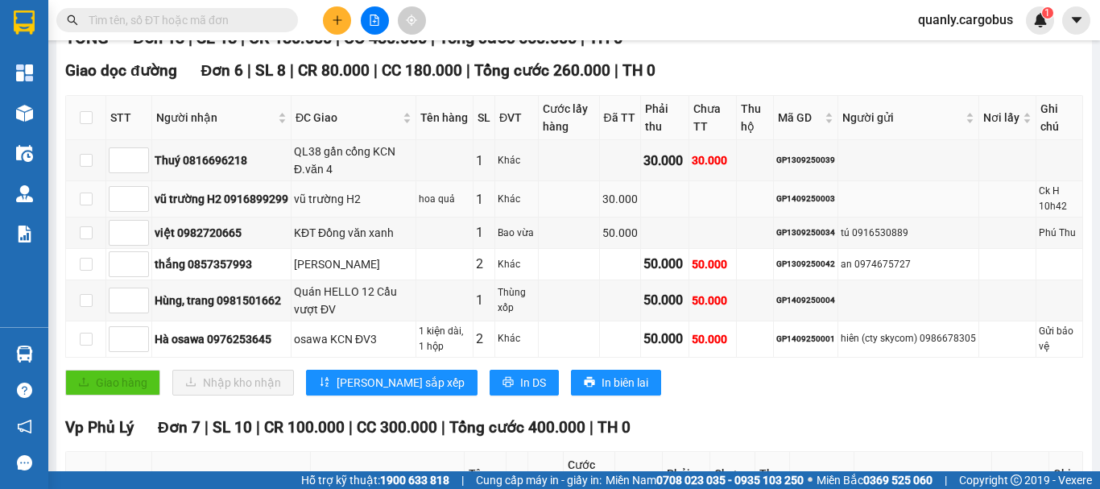
click at [268, 208] on div "vũ trường H2 0916899299" at bounding box center [222, 199] width 134 height 18
drag, startPoint x: 241, startPoint y: 211, endPoint x: 268, endPoint y: 232, distance: 34.5
click at [267, 217] on td "vũ trường H2 0916899299" at bounding box center [221, 199] width 139 height 36
click at [285, 238] on td "việt 0982720665" at bounding box center [221, 232] width 139 height 31
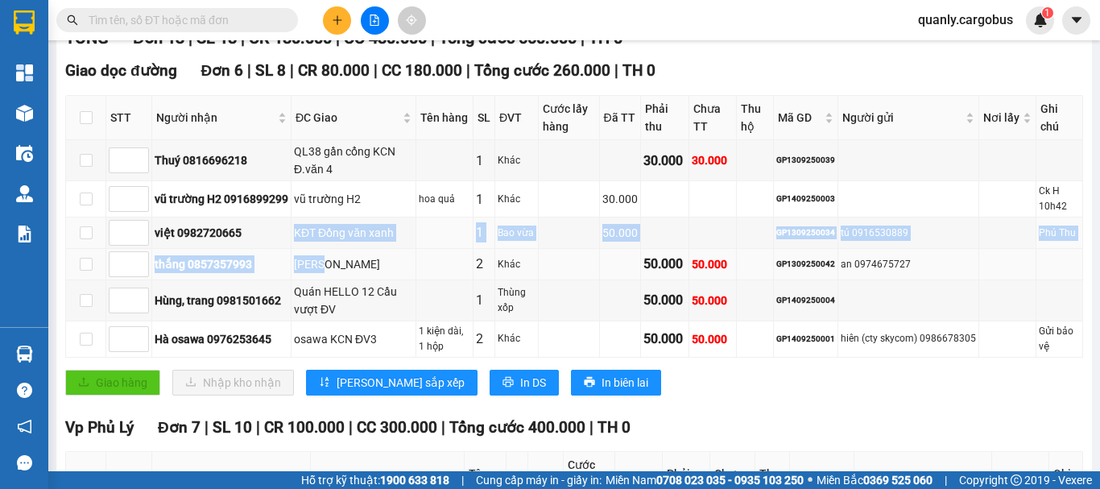
drag, startPoint x: 299, startPoint y: 252, endPoint x: 342, endPoint y: 279, distance: 51.0
click at [342, 279] on tbody "Thuý 0816696218 QL38 gần cổng KCN Đ.văn 4 1 Khác 30.000 30.000 GP1309250039 vũ …" at bounding box center [574, 248] width 1017 height 217
click at [342, 273] on div "[PERSON_NAME]" at bounding box center [353, 264] width 119 height 18
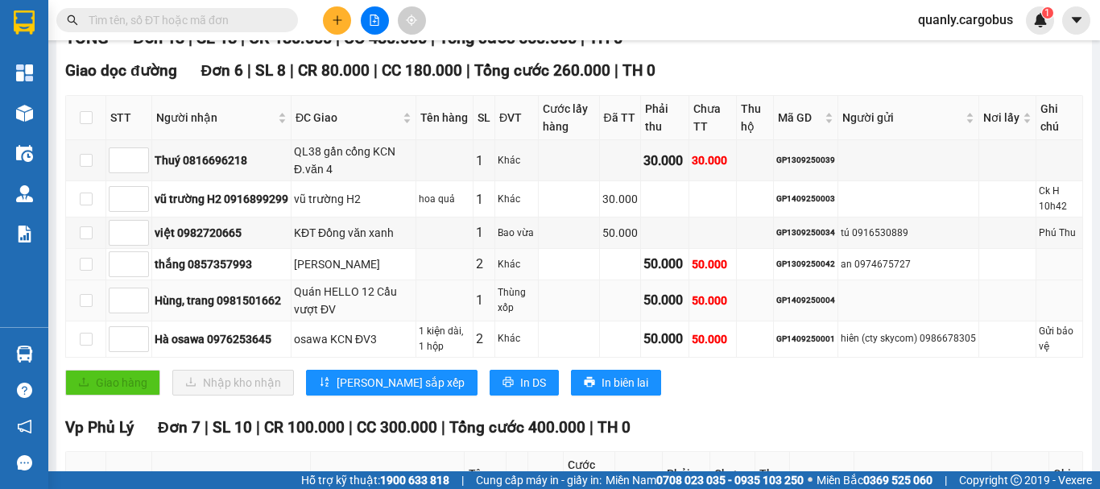
drag, startPoint x: 324, startPoint y: 278, endPoint x: 354, endPoint y: 297, distance: 35.5
click at [354, 297] on tbody "Thuý 0816696218 QL38 gần cổng KCN Đ.văn 4 1 Khác 30.000 30.000 GP1309250039 vũ …" at bounding box center [574, 248] width 1017 height 217
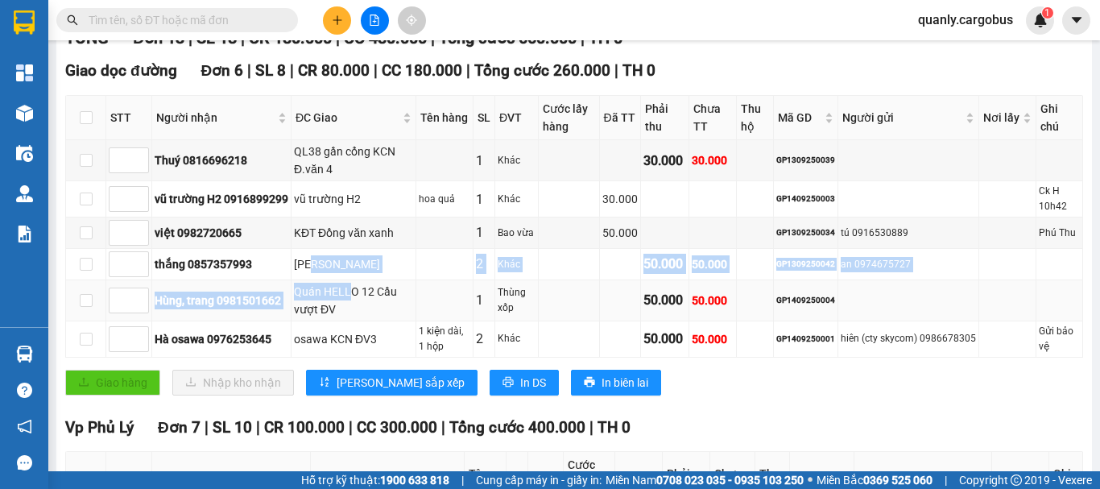
click at [314, 309] on div "Quán HELLO 12 Cầu vượt ĐV" at bounding box center [353, 300] width 119 height 35
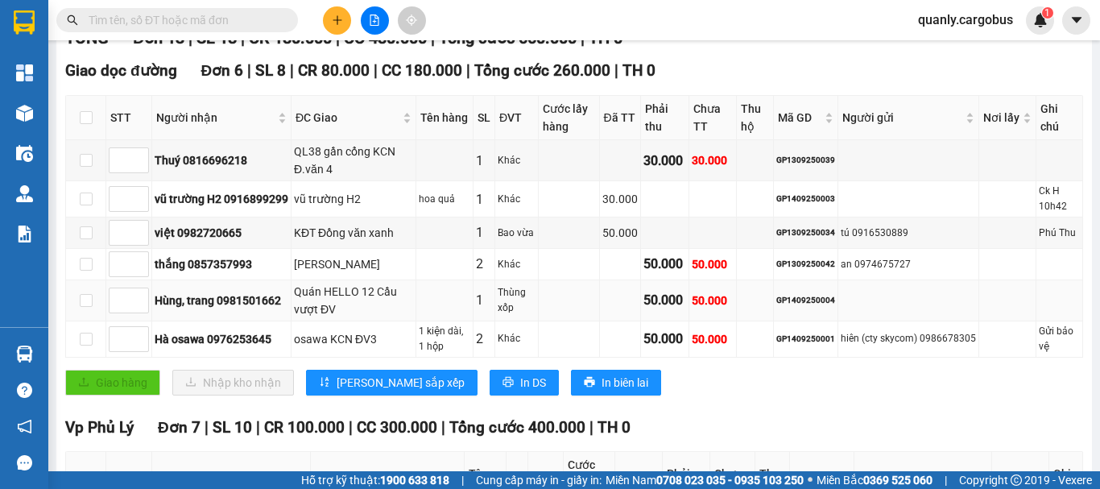
drag, startPoint x: 328, startPoint y: 309, endPoint x: 341, endPoint y: 318, distance: 15.6
click at [337, 316] on div "Quán HELLO 12 Cầu vượt ĐV" at bounding box center [353, 300] width 119 height 35
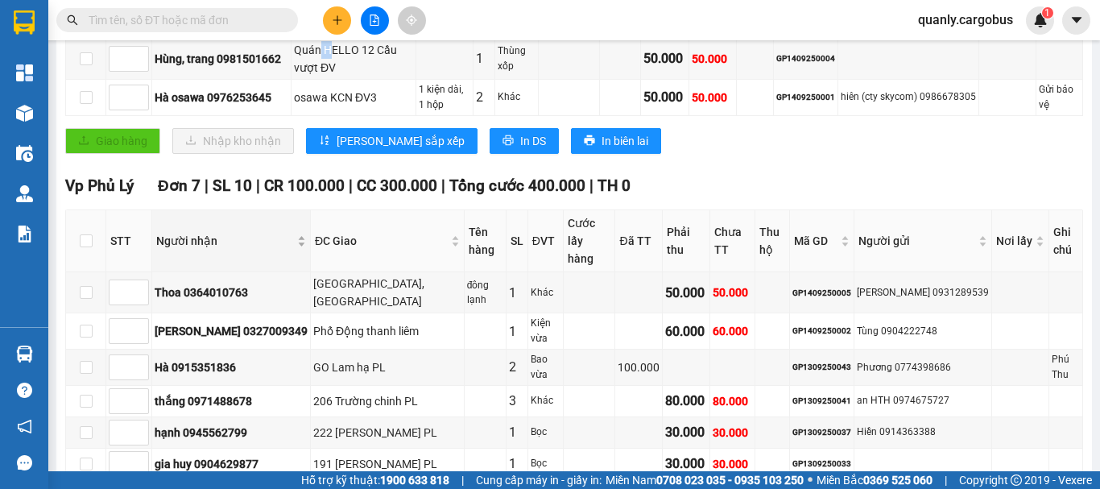
scroll to position [611, 0]
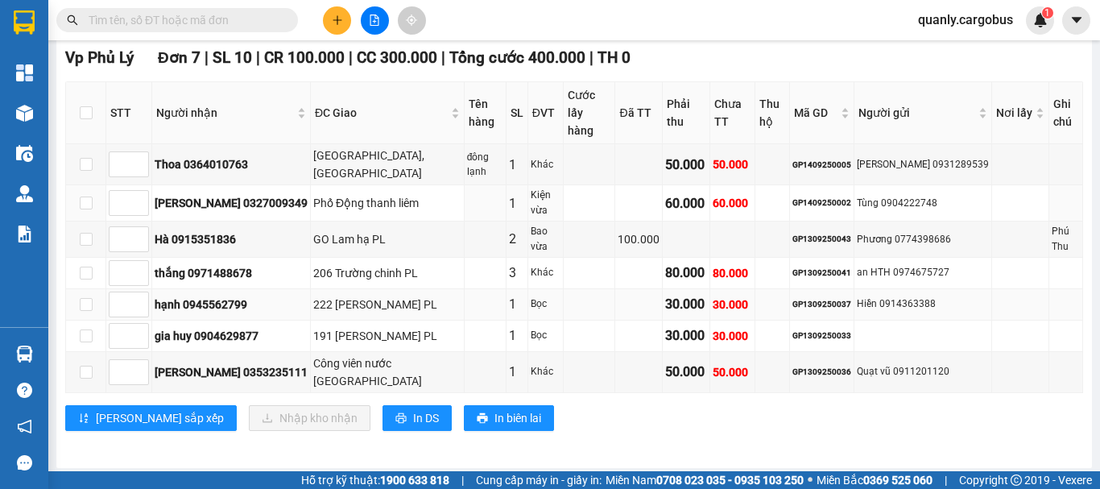
drag, startPoint x: 258, startPoint y: 200, endPoint x: 315, endPoint y: 279, distance: 97.4
click at [297, 266] on tbody "Thoa 0364010763 [PERSON_NAME][GEOGRAPHIC_DATA] đông lạnh 1 Khác 50.000 50.000 G…" at bounding box center [574, 268] width 1017 height 248
click at [359, 295] on div "222 [PERSON_NAME] PL" at bounding box center [387, 304] width 148 height 18
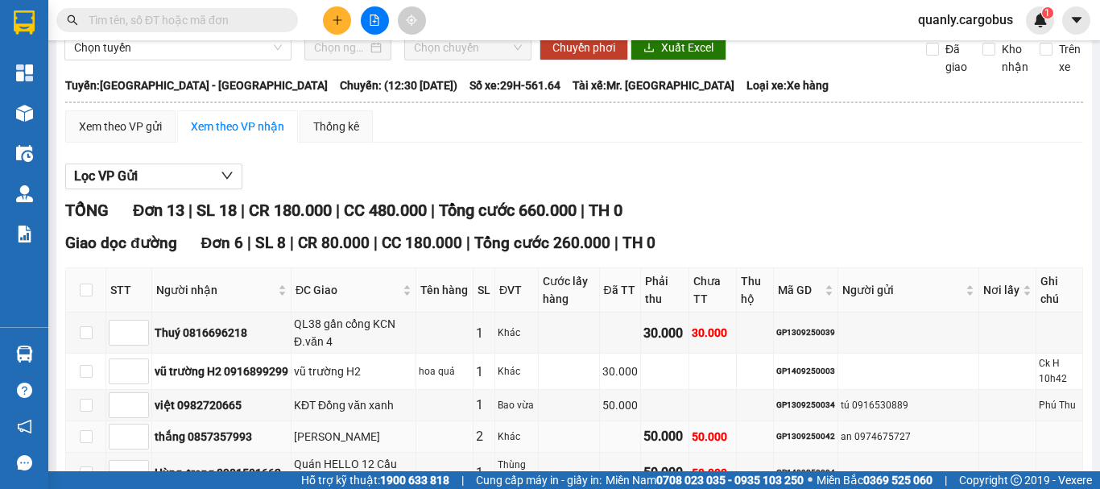
scroll to position [48, 0]
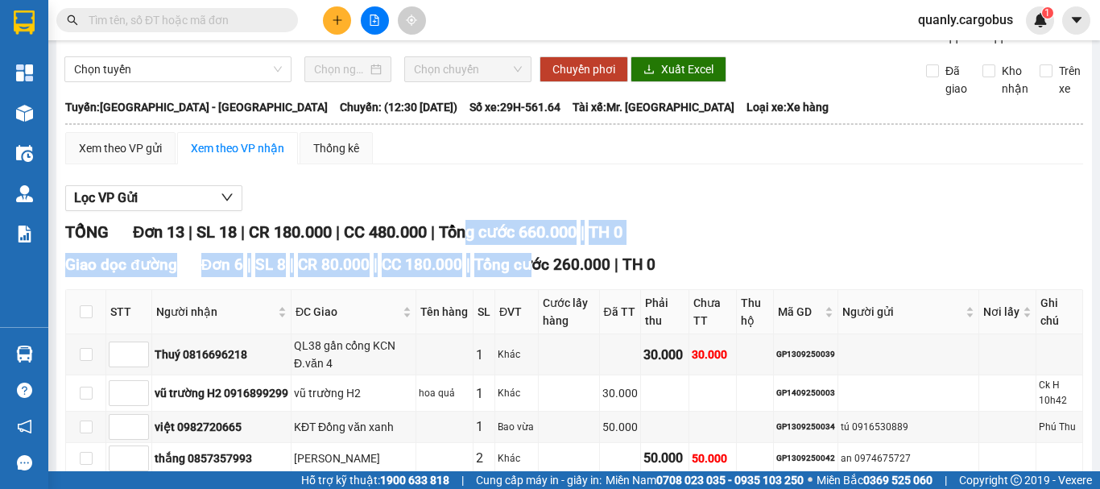
drag, startPoint x: 480, startPoint y: 256, endPoint x: 547, endPoint y: 281, distance: 71.3
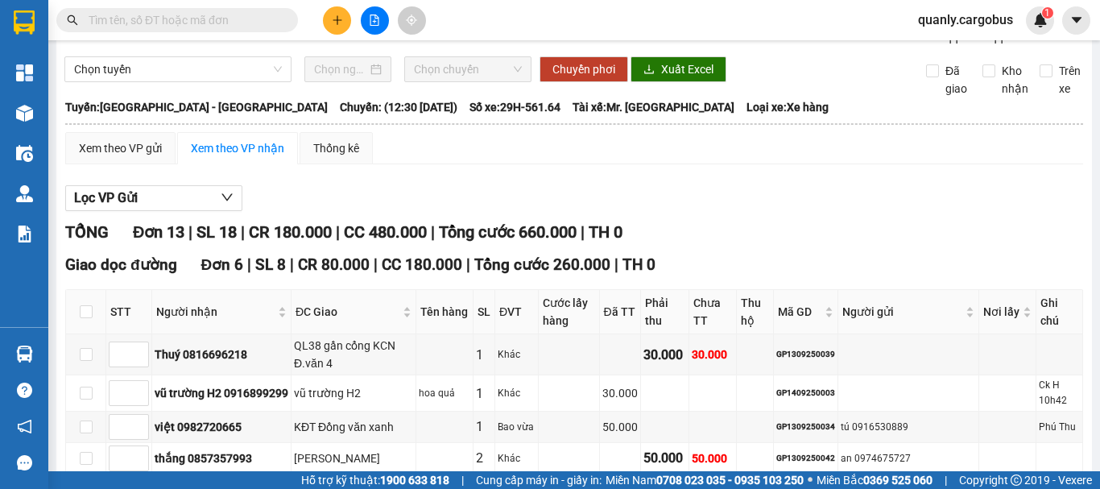
drag, startPoint x: 423, startPoint y: 252, endPoint x: 461, endPoint y: 274, distance: 44.3
